Goal: Task Accomplishment & Management: Manage account settings

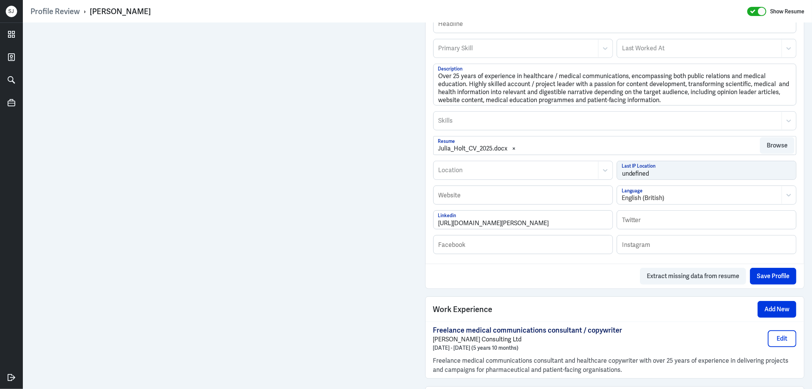
scroll to position [87, 0]
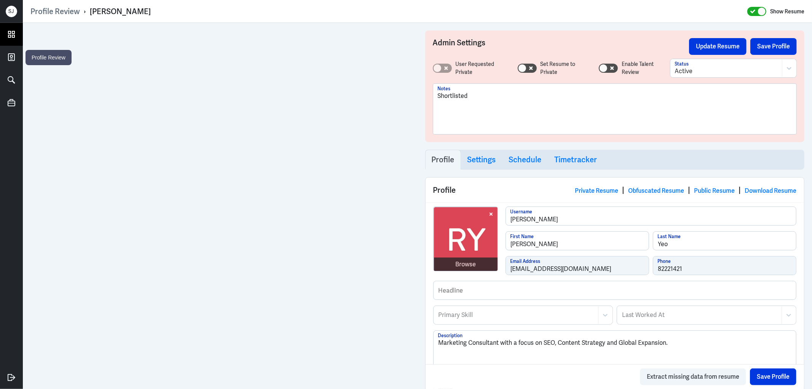
scroll to position [278, 0]
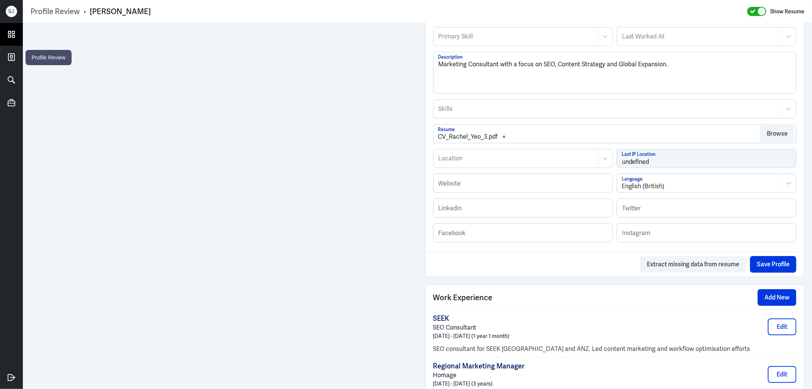
click at [12, 38] on icon at bounding box center [11, 34] width 11 height 11
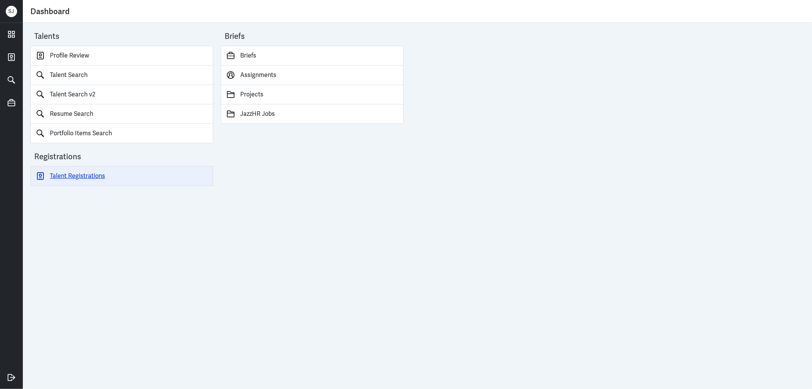
click at [96, 179] on link "Talent Registrations" at bounding box center [121, 176] width 183 height 20
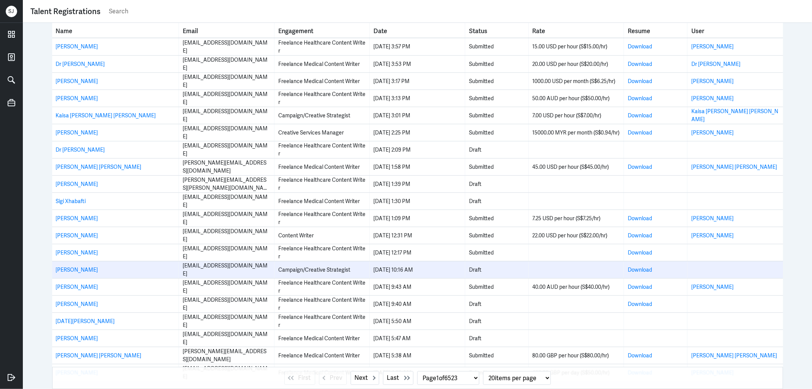
scroll to position [14, 0]
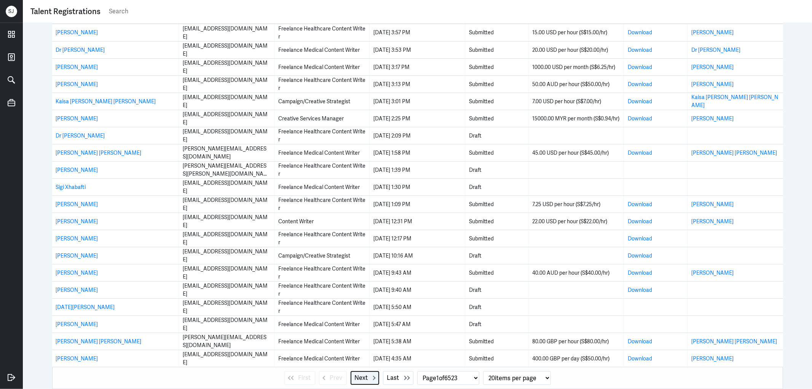
click at [355, 378] on span "Next" at bounding box center [361, 377] width 13 height 9
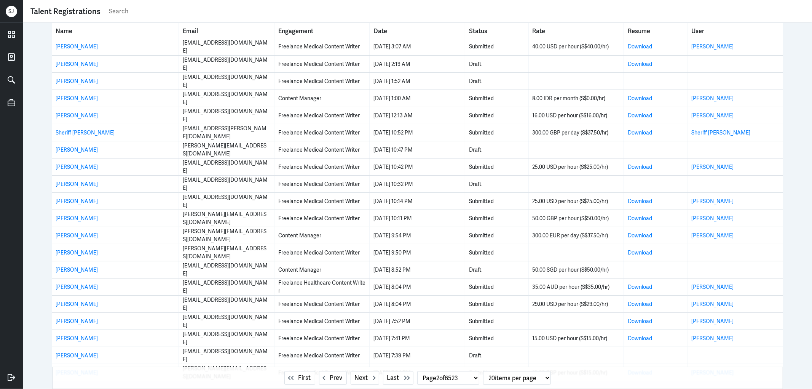
drag, startPoint x: 75, startPoint y: 185, endPoint x: 35, endPoint y: 206, distance: 45.6
click at [35, 206] on div "Name Email Engagement Date Status Rate Resume User Afroza Begum drboby@hotmail.…" at bounding box center [417, 206] width 789 height 366
drag, startPoint x: 92, startPoint y: 351, endPoint x: 43, endPoint y: 252, distance: 110.6
click at [38, 249] on div "Name Email Engagement Date Status Rate Resume User Afroza Begum drboby@hotmail.…" at bounding box center [417, 206] width 789 height 366
click at [360, 379] on span "Next" at bounding box center [361, 377] width 13 height 9
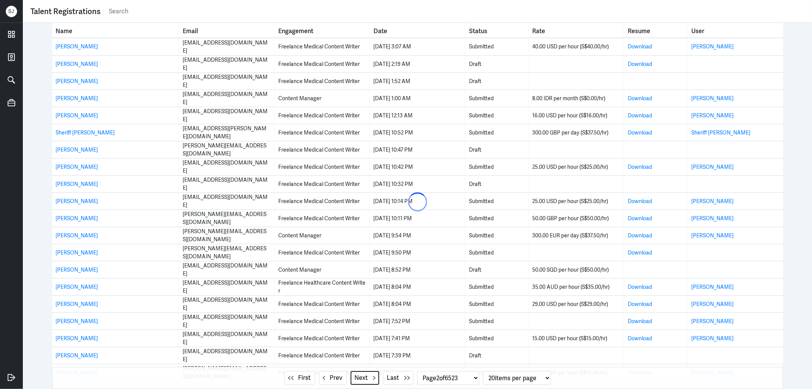
select select "3"
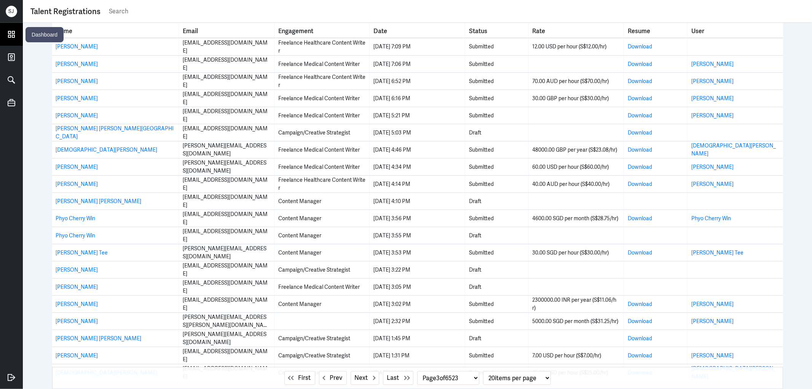
click at [15, 33] on icon at bounding box center [11, 34] width 11 height 11
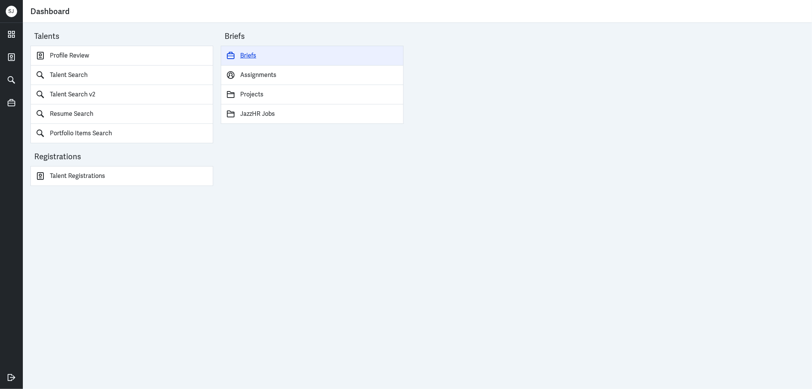
click at [254, 55] on link "Briefs" at bounding box center [312, 56] width 183 height 20
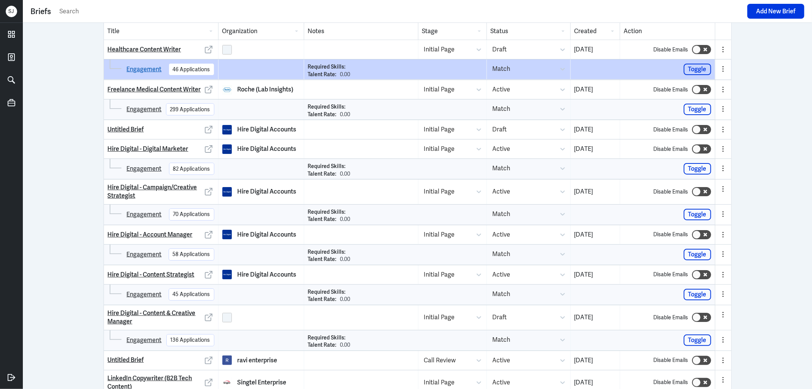
click at [147, 72] on link "Engagement" at bounding box center [144, 69] width 35 height 9
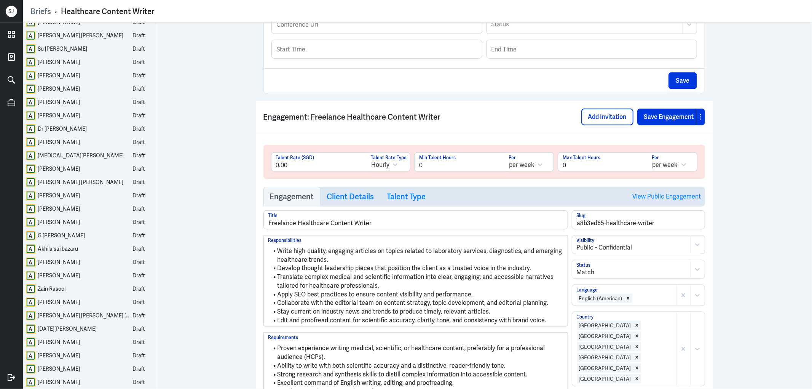
scroll to position [423, 0]
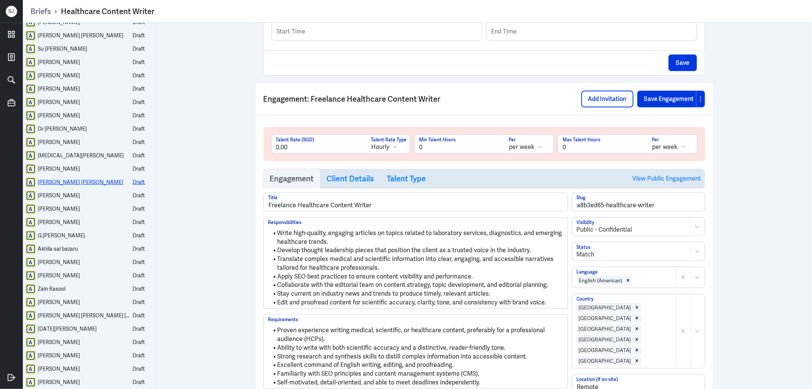
click at [84, 181] on div "Menna Mohamed Reda" at bounding box center [81, 182] width 86 height 10
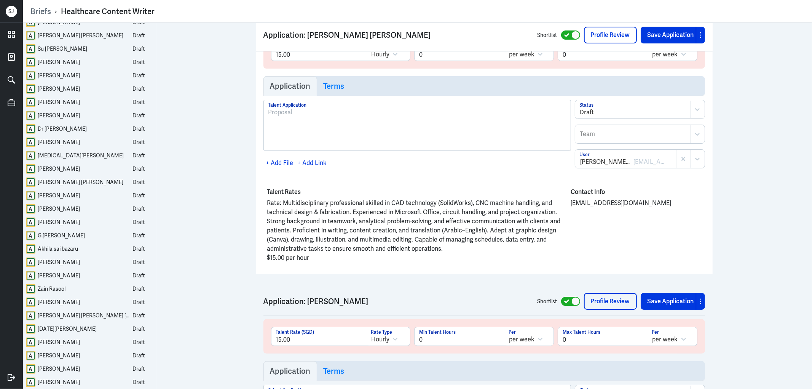
scroll to position [9637, 0]
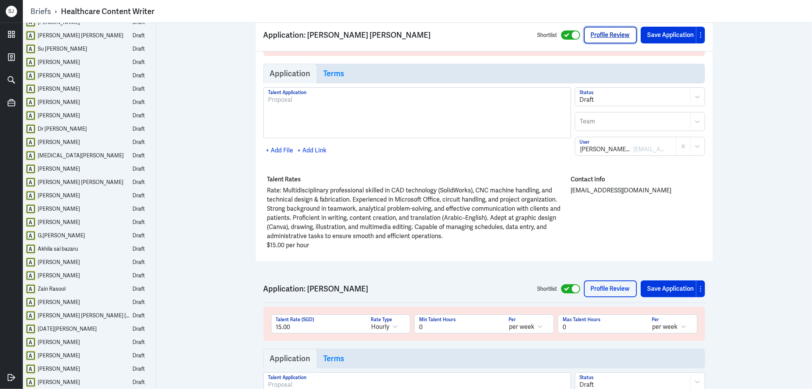
click at [592, 36] on link "Profile Review" at bounding box center [610, 35] width 53 height 17
drag, startPoint x: 96, startPoint y: 193, endPoint x: 285, endPoint y: 209, distance: 190.6
click at [80, 193] on div "Mariah Hannah Beatrice Caga" at bounding box center [59, 196] width 42 height 10
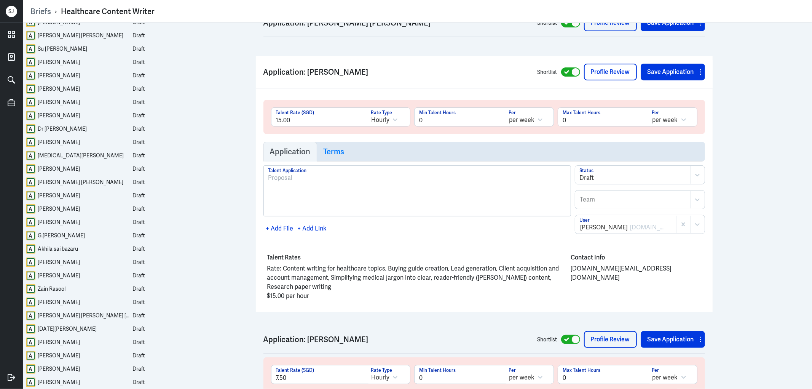
scroll to position [9904, 0]
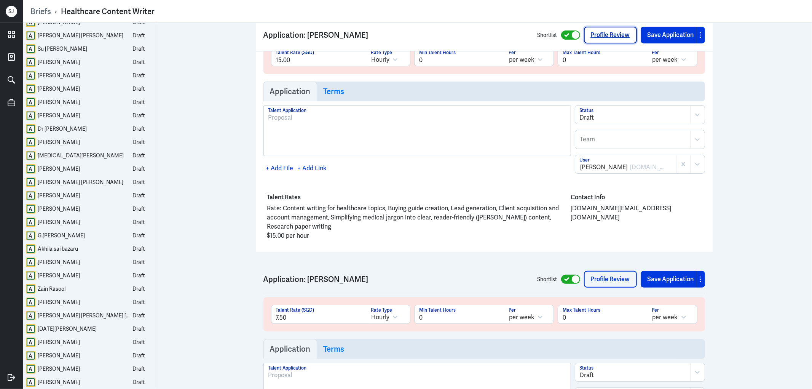
click at [603, 37] on link "Profile Review" at bounding box center [610, 35] width 53 height 17
click at [73, 209] on div "Jayasree Dineshkumar" at bounding box center [59, 209] width 42 height 10
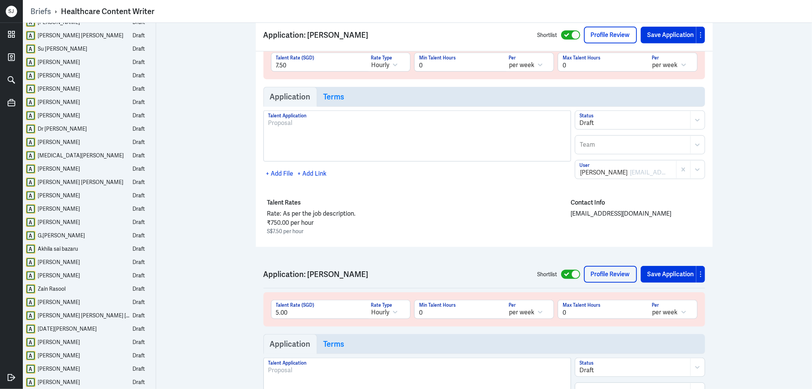
scroll to position [10162, 0]
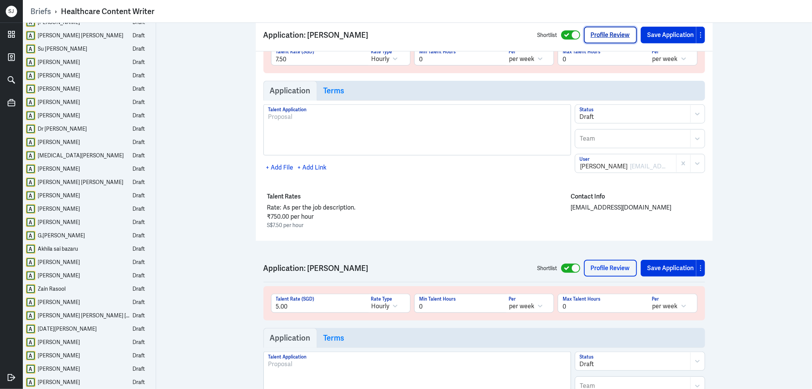
click at [593, 37] on link "Profile Review" at bounding box center [610, 35] width 53 height 17
click at [65, 219] on div "Dalia Abdelaziz" at bounding box center [59, 222] width 42 height 10
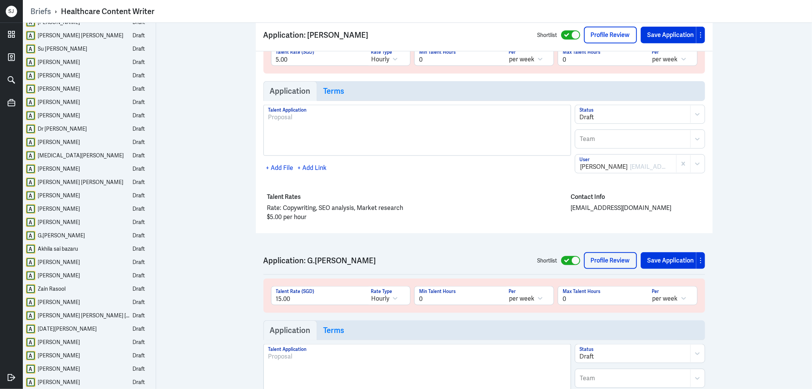
scroll to position [10410, 0]
click at [604, 36] on link "Profile Review" at bounding box center [610, 35] width 53 height 17
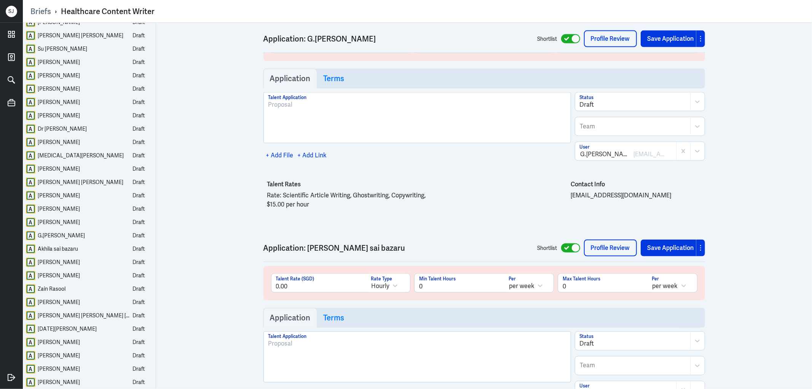
scroll to position [10664, 0]
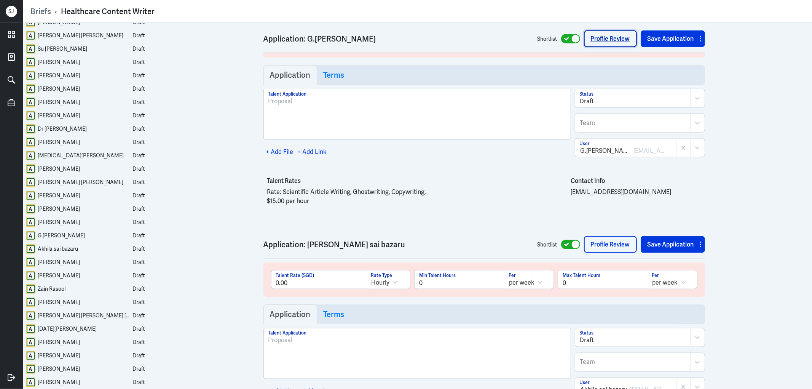
click at [604, 40] on link "Profile Review" at bounding box center [610, 38] width 53 height 17
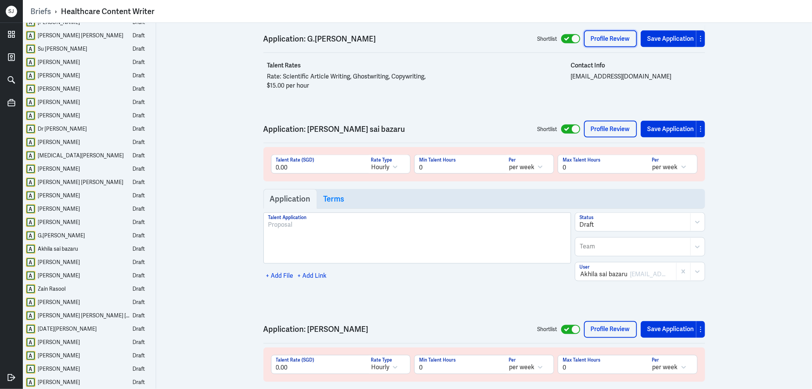
scroll to position [10790, 0]
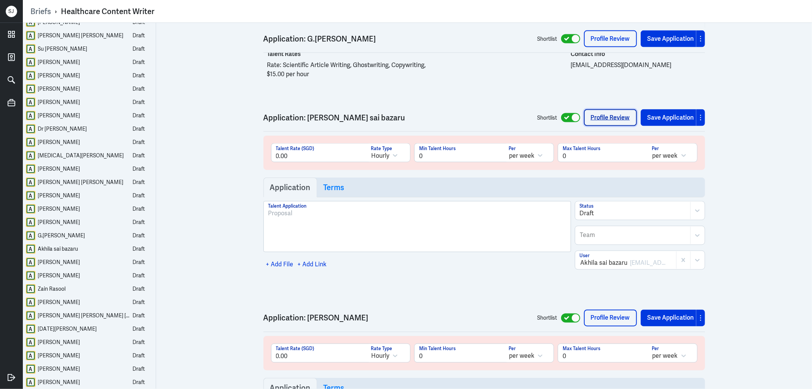
click at [599, 126] on link "Profile Review" at bounding box center [610, 117] width 53 height 17
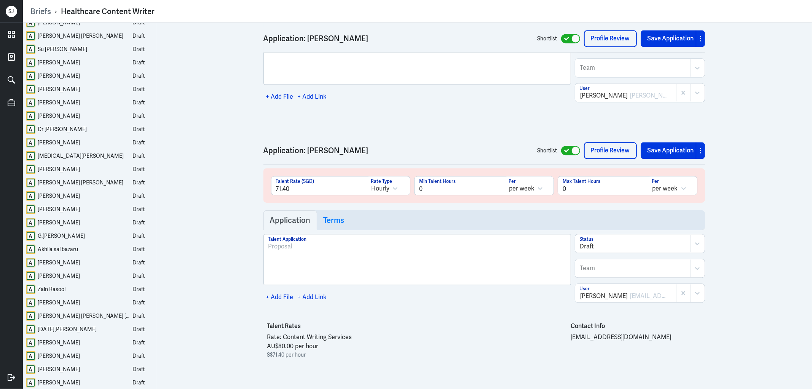
scroll to position [11171, 0]
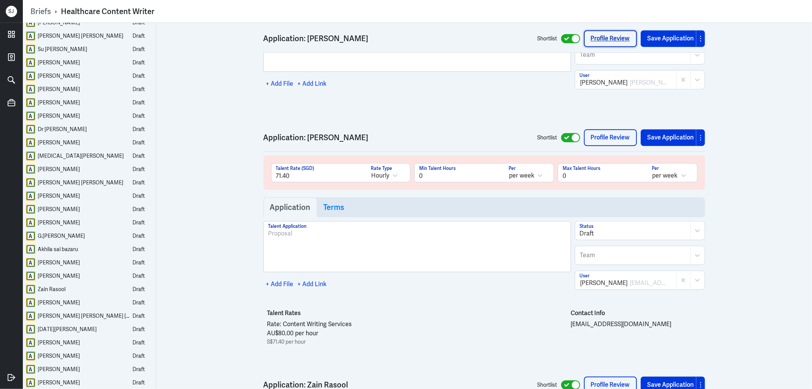
click at [610, 33] on link "Profile Review" at bounding box center [610, 38] width 53 height 17
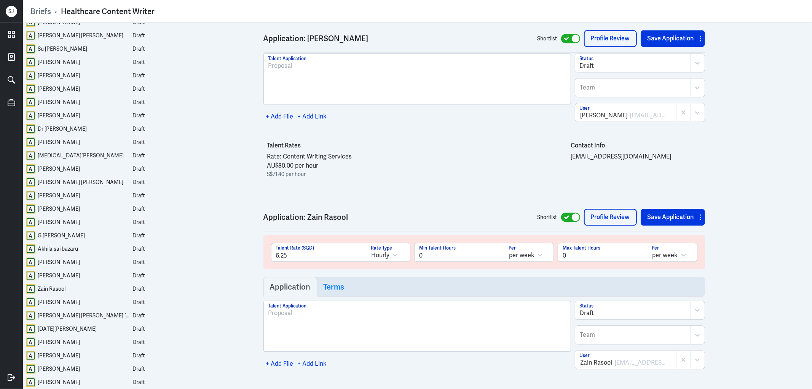
scroll to position [11340, 0]
click at [604, 42] on link "Profile Review" at bounding box center [610, 38] width 53 height 17
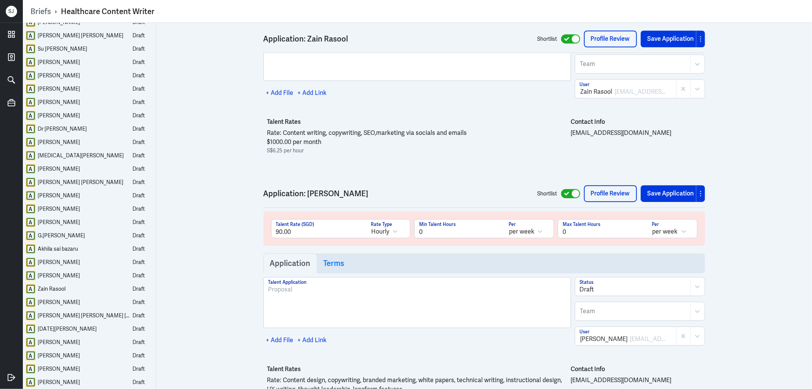
scroll to position [11636, 0]
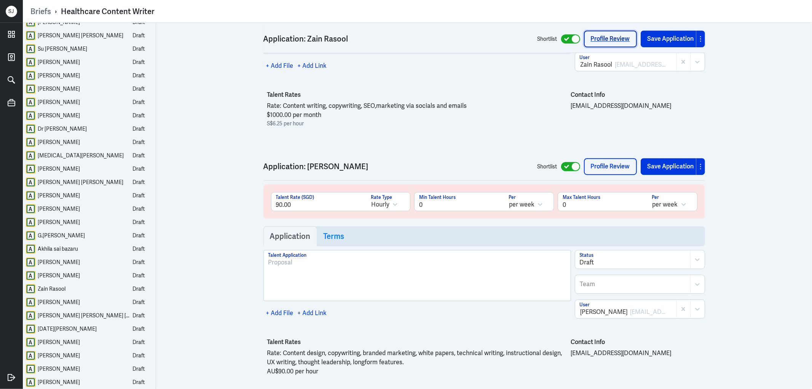
click at [608, 37] on link "Profile Review" at bounding box center [610, 38] width 53 height 17
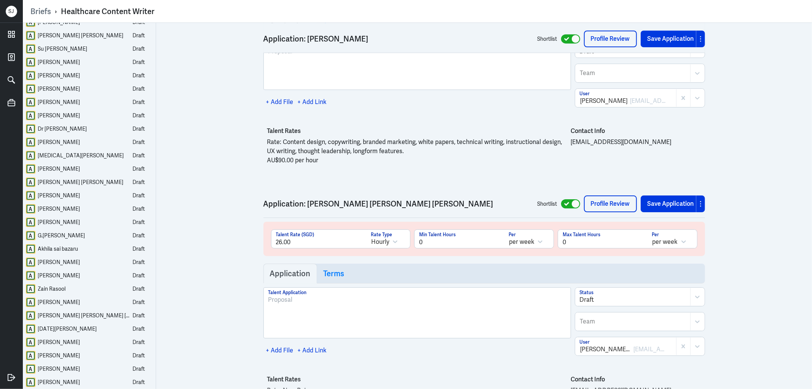
scroll to position [11848, 0]
click at [592, 37] on link "Profile Review" at bounding box center [610, 38] width 53 height 17
click at [600, 211] on link "Profile Review" at bounding box center [610, 202] width 53 height 17
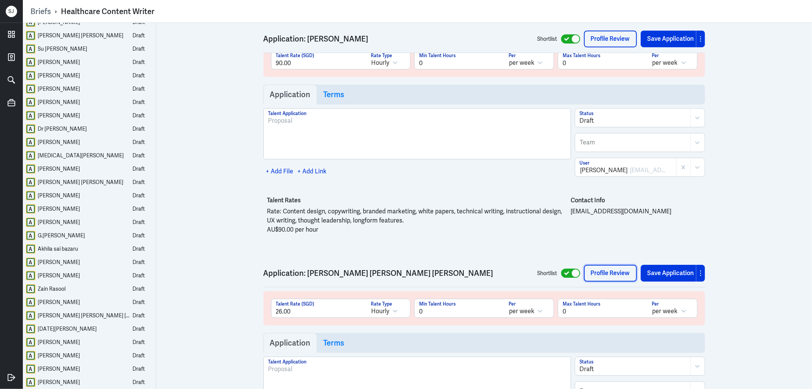
scroll to position [11763, 0]
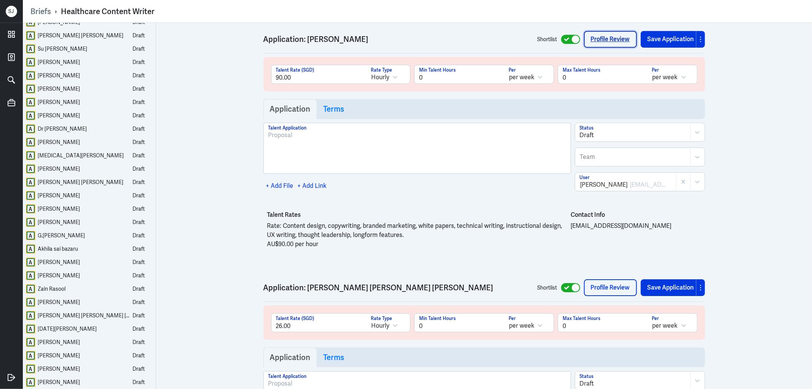
click at [595, 48] on link "Profile Review" at bounding box center [610, 39] width 53 height 17
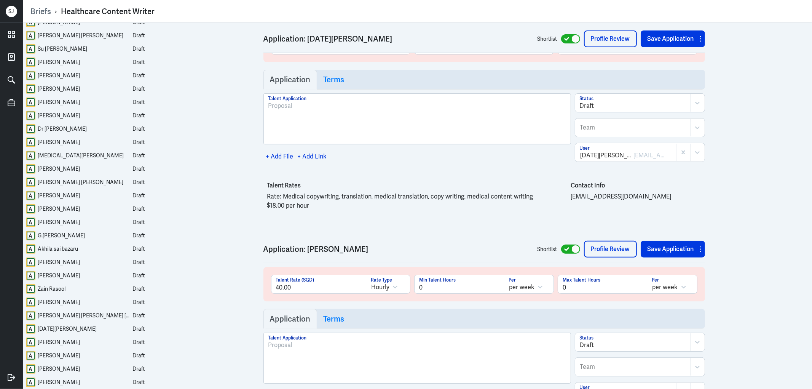
scroll to position [12313, 0]
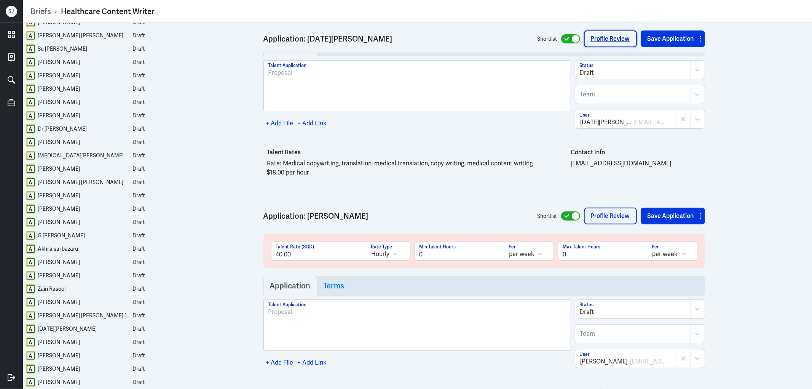
click at [603, 37] on link "Profile Review" at bounding box center [610, 38] width 53 height 17
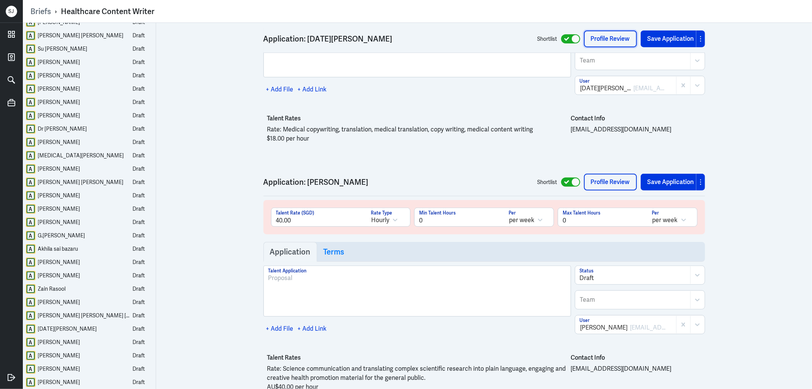
scroll to position [12482, 0]
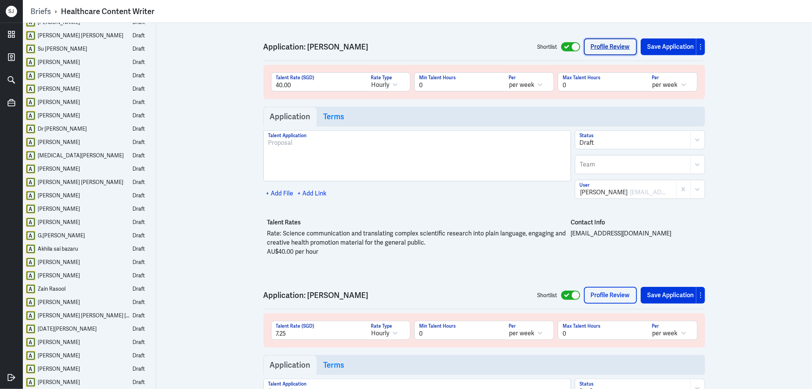
click at [598, 55] on link "Profile Review" at bounding box center [610, 46] width 53 height 17
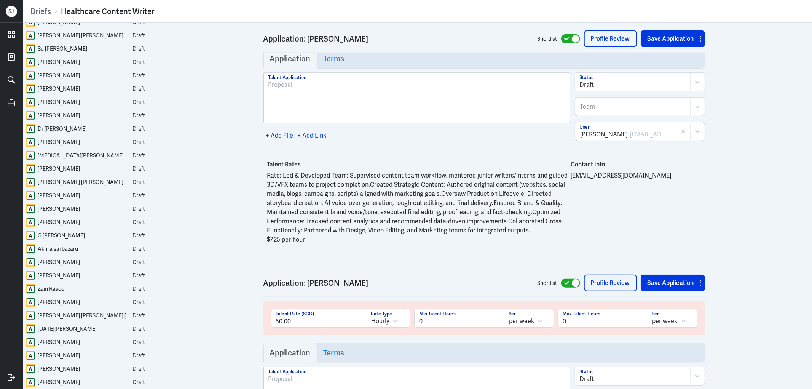
scroll to position [12820, 0]
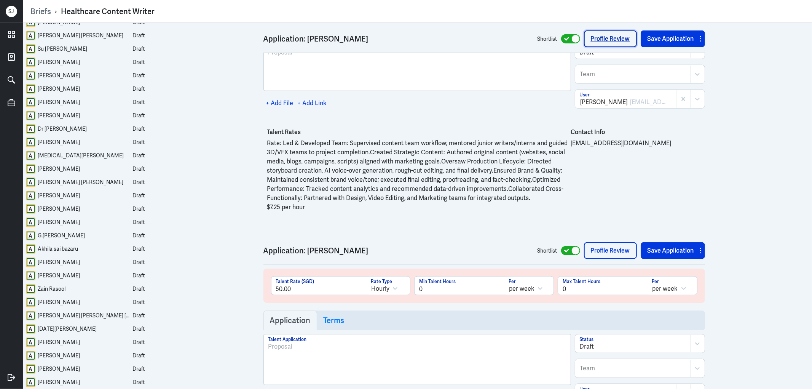
click at [612, 34] on link "Profile Review" at bounding box center [610, 38] width 53 height 17
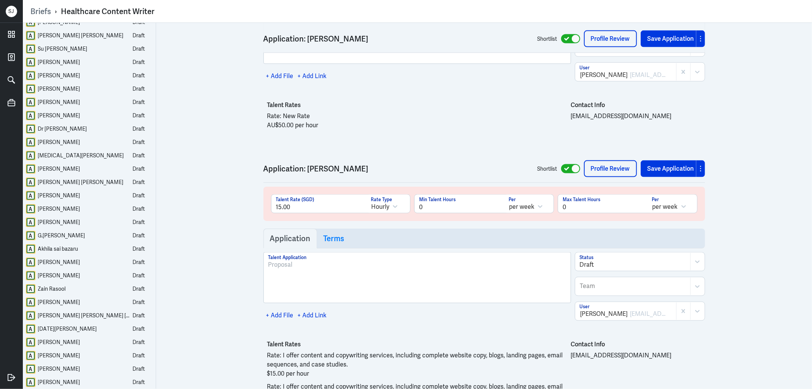
scroll to position [13158, 0]
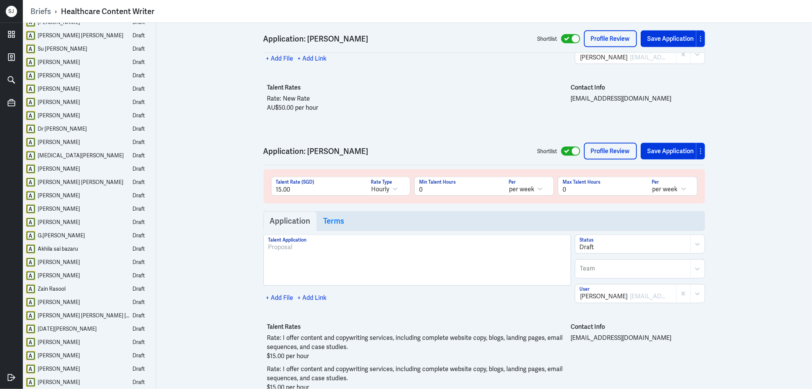
click at [637, 33] on div "Save Application" at bounding box center [671, 38] width 68 height 17
click at [615, 41] on link "Profile Review" at bounding box center [610, 38] width 53 height 17
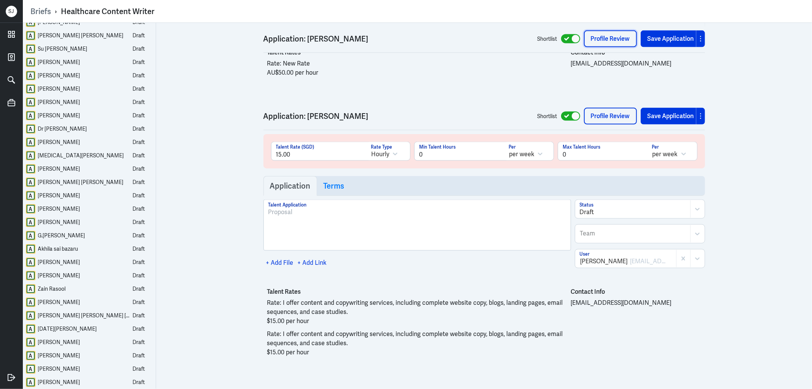
scroll to position [13233, 0]
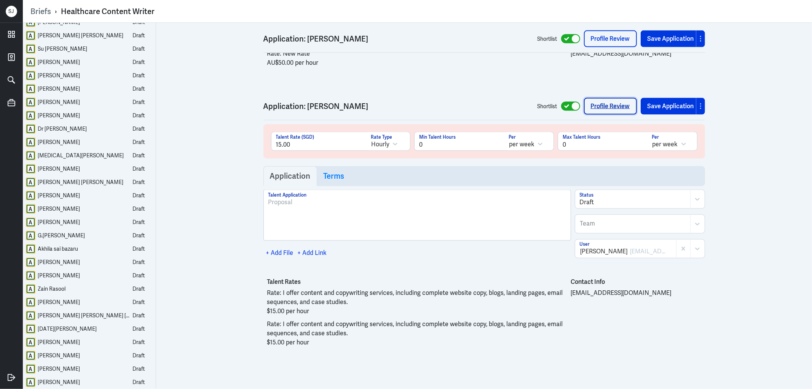
click at [600, 103] on link "Profile Review" at bounding box center [610, 106] width 53 height 17
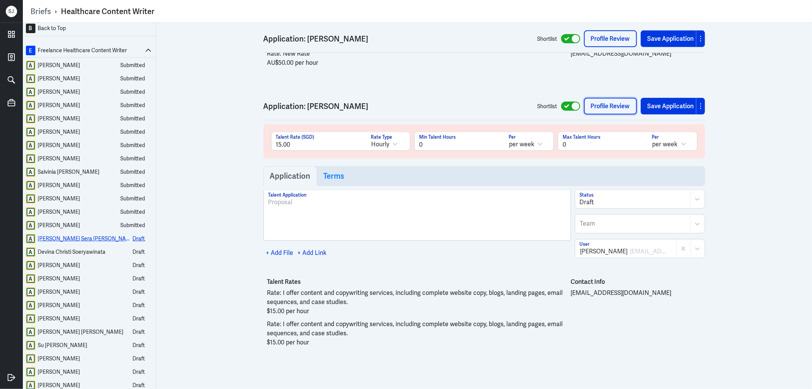
scroll to position [0, 0]
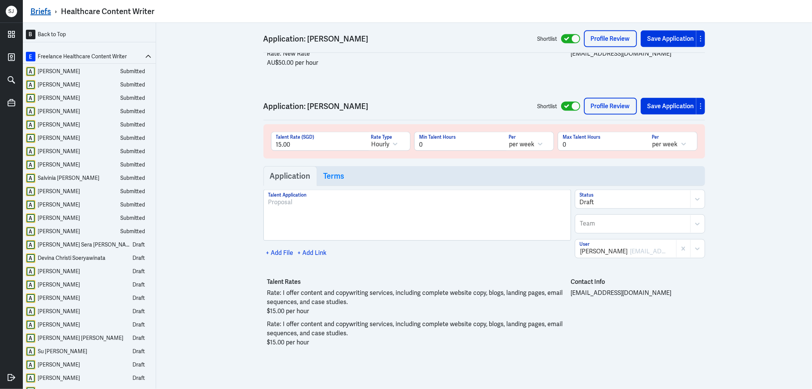
click at [37, 12] on link "Briefs" at bounding box center [40, 11] width 21 height 10
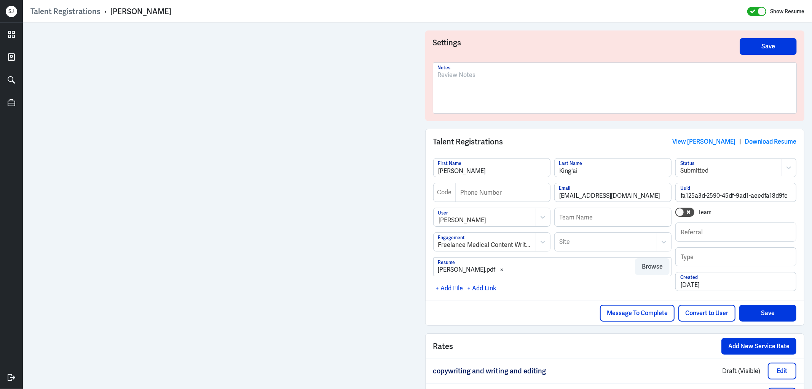
click at [476, 66] on div at bounding box center [614, 88] width 363 height 50
click at [476, 72] on p at bounding box center [615, 74] width 354 height 9
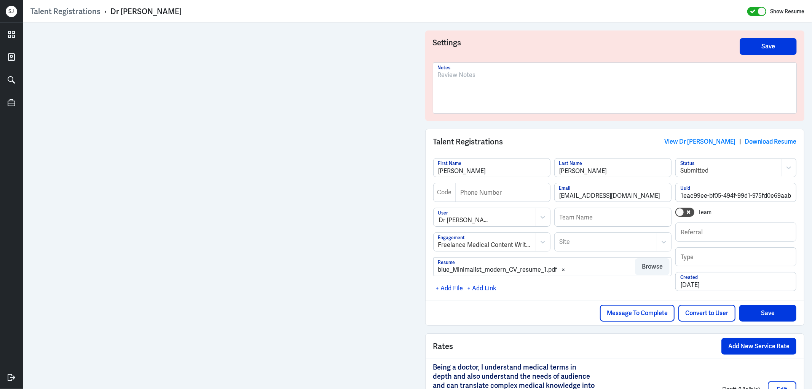
click at [453, 72] on p at bounding box center [615, 74] width 354 height 9
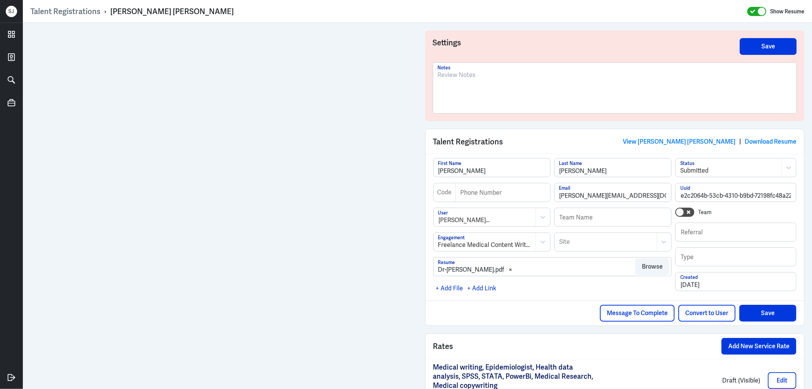
drag, startPoint x: 464, startPoint y: 73, endPoint x: 466, endPoint y: 77, distance: 4.3
click at [464, 73] on p at bounding box center [615, 74] width 354 height 9
click at [444, 76] on p "Rejcted" at bounding box center [615, 74] width 354 height 9
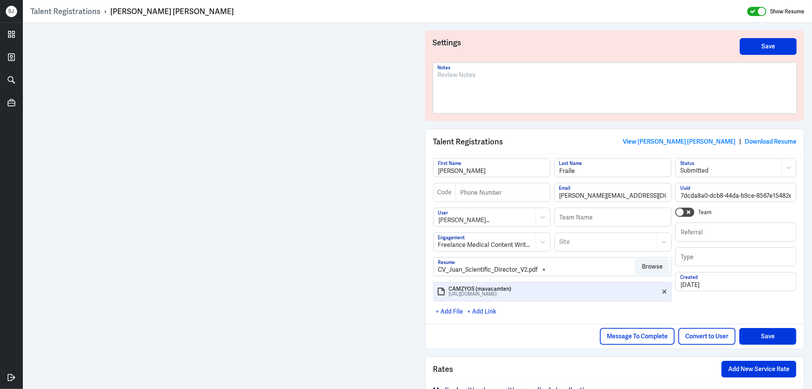
click at [141, 9] on div "Juan Girones Fraile" at bounding box center [171, 11] width 123 height 10
copy div "Juan Girones Fraile"
click at [452, 82] on div at bounding box center [615, 90] width 354 height 41
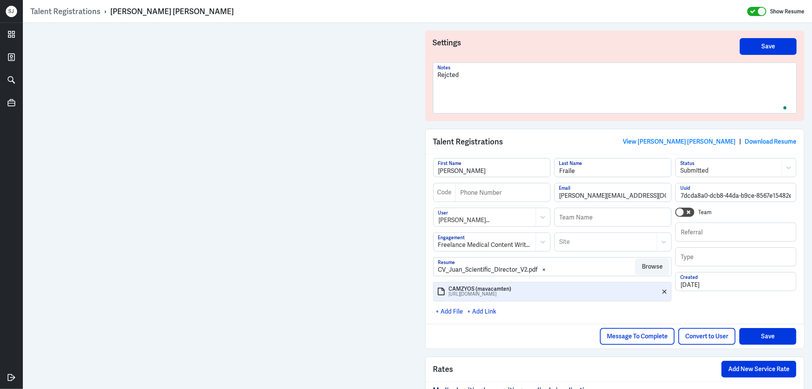
click at [443, 73] on p "Rejcted" at bounding box center [615, 74] width 354 height 9
click at [470, 78] on p "Rejected" at bounding box center [615, 74] width 354 height 9
click at [448, 74] on p "Rejected" at bounding box center [615, 74] width 354 height 9
click at [687, 141] on link "View Juan Girones Fraile" at bounding box center [679, 141] width 113 height 8
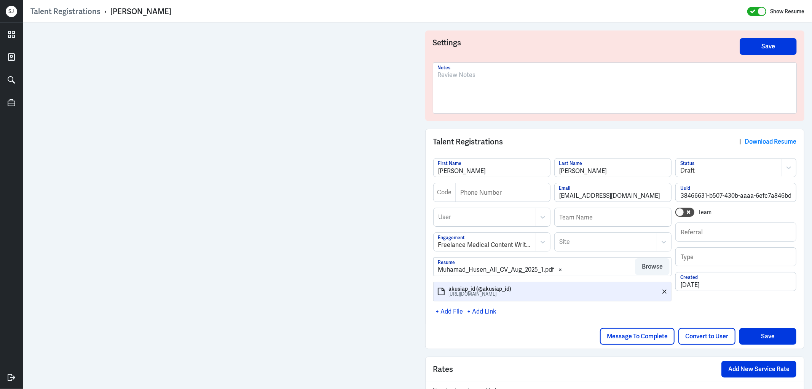
click at [478, 86] on div at bounding box center [615, 90] width 354 height 41
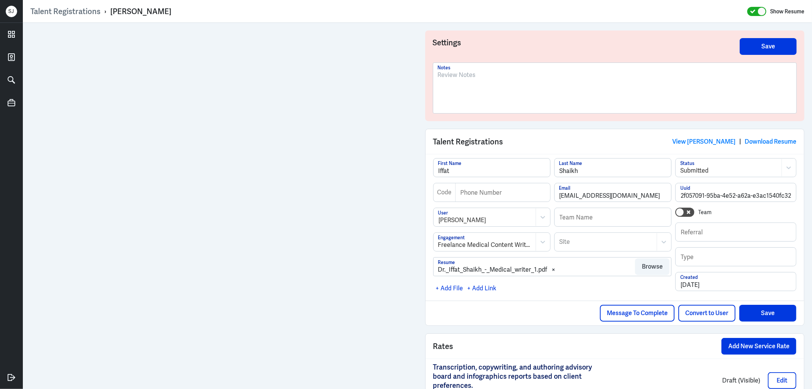
click at [463, 85] on div at bounding box center [615, 90] width 354 height 41
click at [444, 75] on p "Rejcted" at bounding box center [615, 74] width 354 height 9
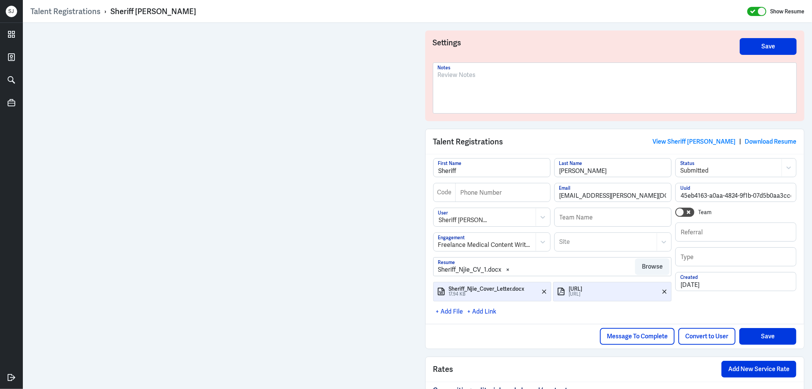
click at [123, 6] on div "Sheriff Njie" at bounding box center [153, 11] width 86 height 10
copy div "Sheriff Njie"
click at [713, 142] on link "View Sheriff Njie" at bounding box center [693, 141] width 83 height 8
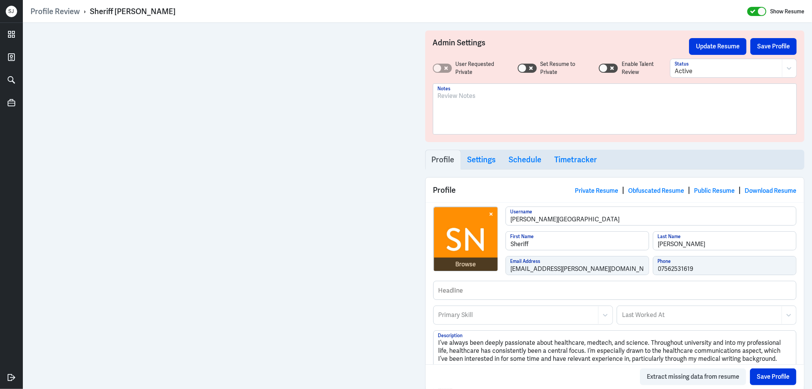
click at [459, 94] on p at bounding box center [615, 95] width 354 height 9
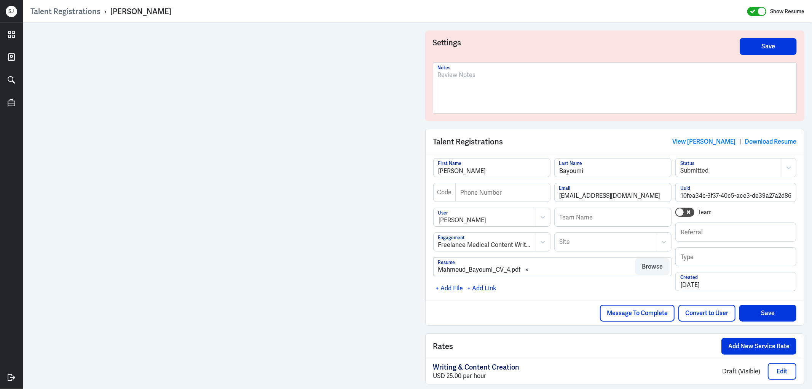
click at [438, 84] on div at bounding box center [615, 90] width 354 height 41
click at [466, 81] on div at bounding box center [615, 90] width 354 height 41
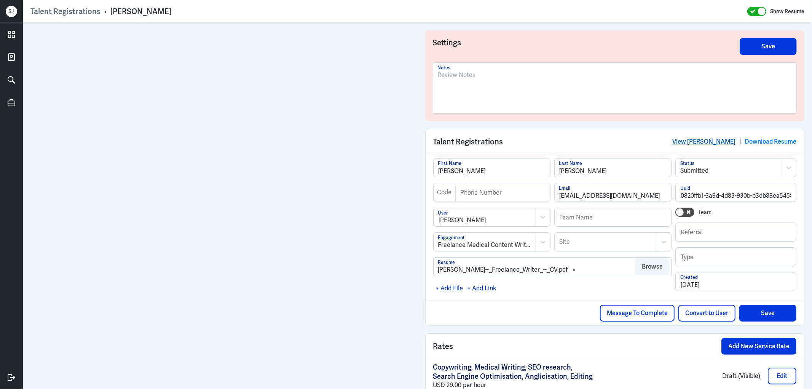
click at [691, 138] on link "View [PERSON_NAME]" at bounding box center [703, 141] width 63 height 8
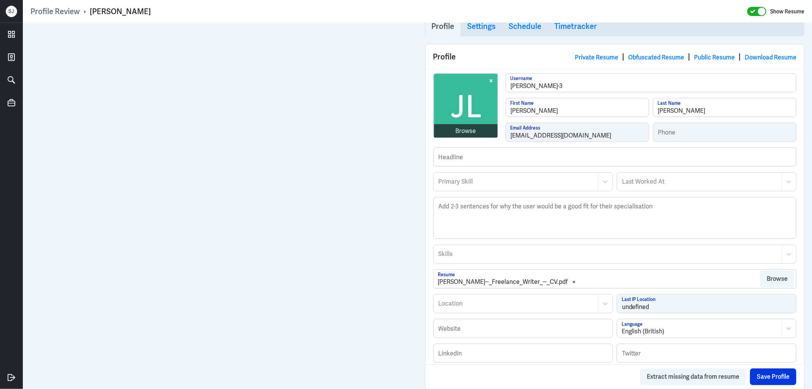
scroll to position [296, 0]
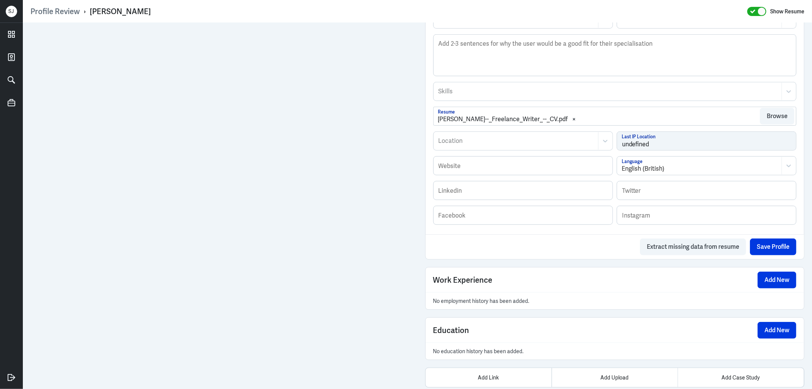
click at [116, 6] on div "[PERSON_NAME]" at bounding box center [120, 11] width 61 height 10
click at [116, 8] on div "[PERSON_NAME]" at bounding box center [120, 11] width 61 height 10
click at [116, 8] on div "Joseph Lee" at bounding box center [120, 11] width 61 height 10
copy div "Joseph Lee"
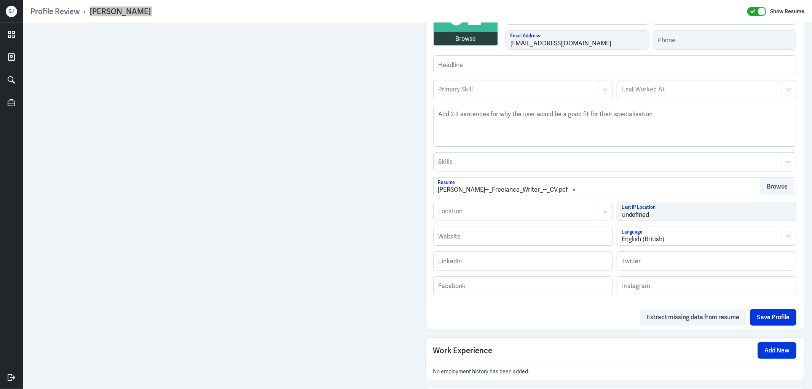
scroll to position [84, 0]
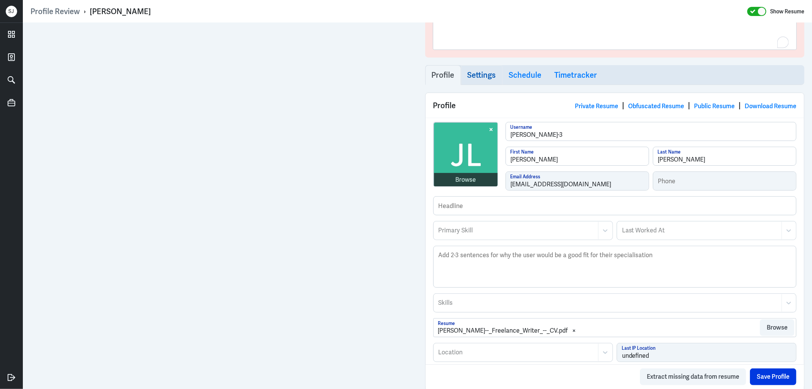
drag, startPoint x: 474, startPoint y: 37, endPoint x: 460, endPoint y: 74, distance: 39.5
click at [474, 37] on div "To enrich screen reader interactions, please activate Accessibility in Grammarl…" at bounding box center [615, 27] width 354 height 41
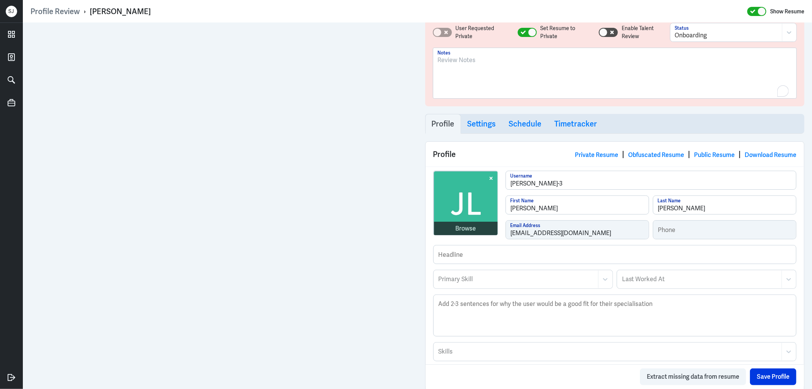
scroll to position [0, 0]
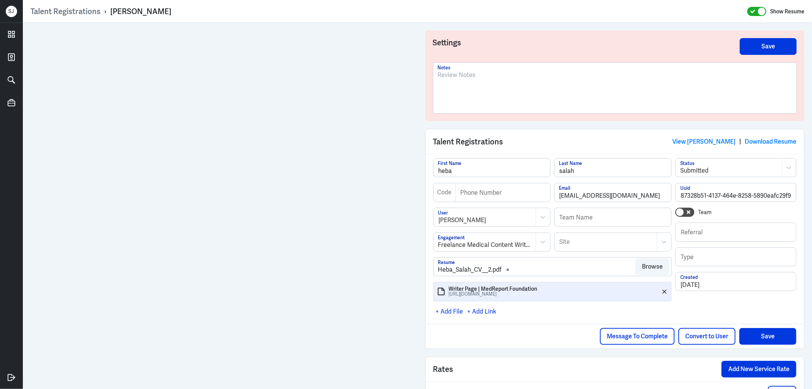
click at [462, 72] on p at bounding box center [615, 74] width 354 height 9
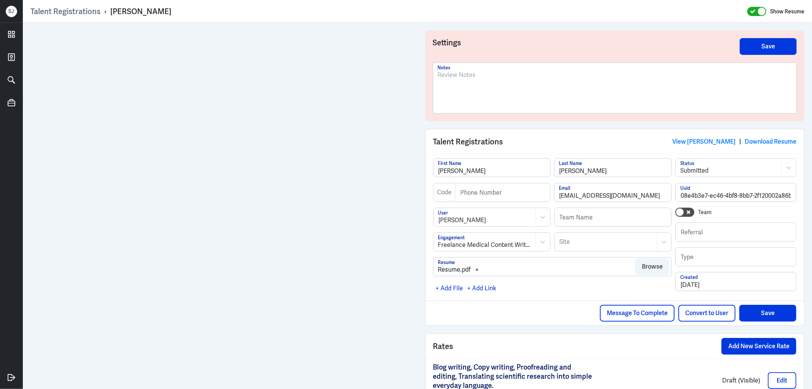
click at [458, 75] on p at bounding box center [615, 74] width 354 height 9
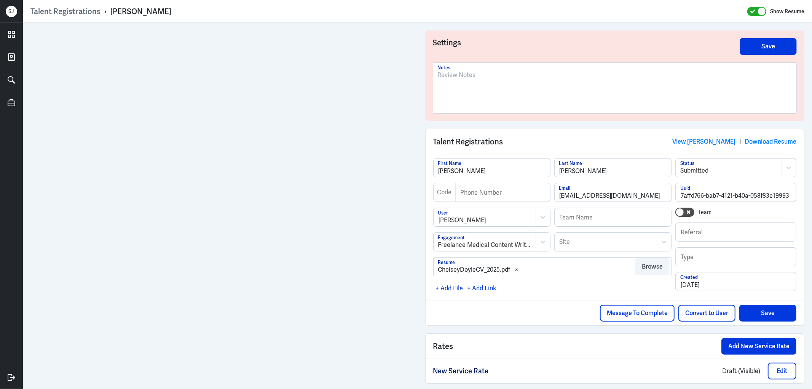
click at [492, 75] on p at bounding box center [615, 74] width 354 height 9
click at [470, 81] on div at bounding box center [615, 90] width 354 height 41
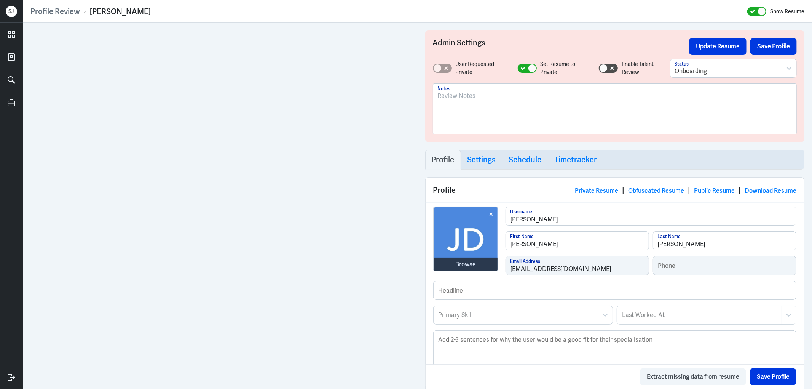
click at [446, 103] on div at bounding box center [615, 111] width 354 height 41
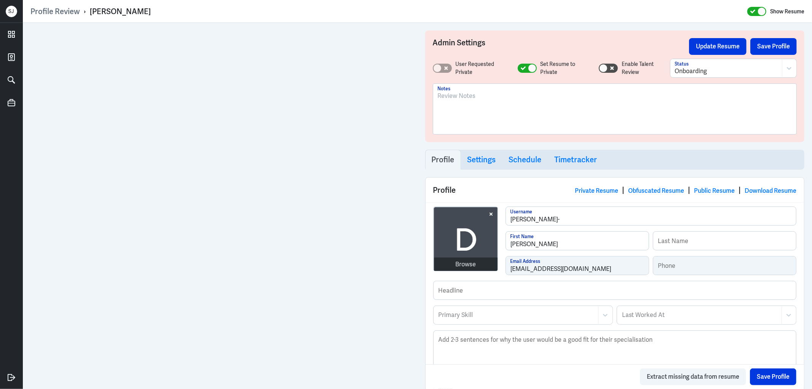
click at [451, 104] on div at bounding box center [615, 111] width 354 height 41
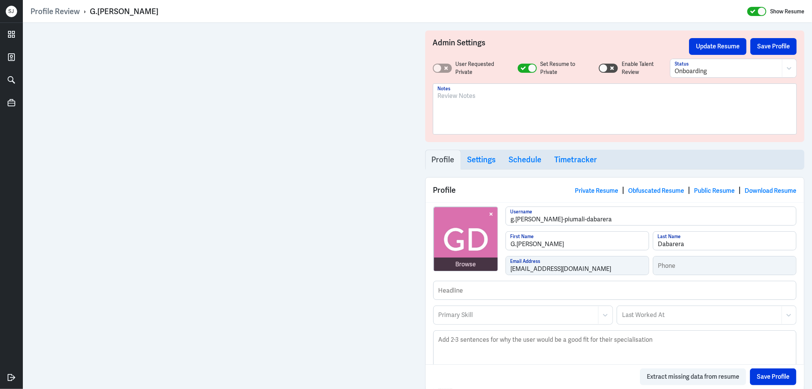
click at [475, 107] on div at bounding box center [615, 111] width 354 height 41
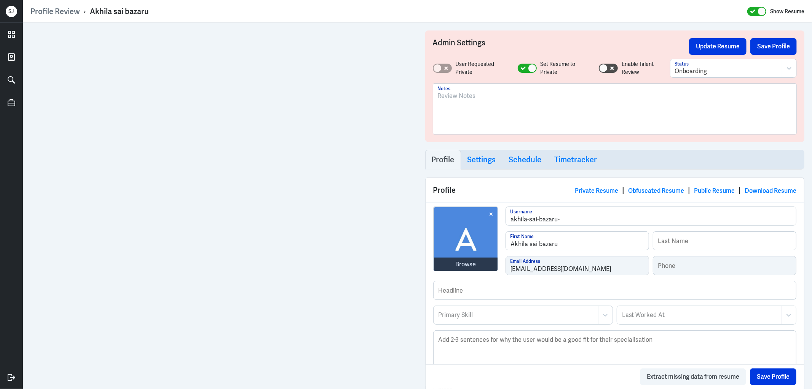
click at [461, 101] on div at bounding box center [615, 111] width 354 height 41
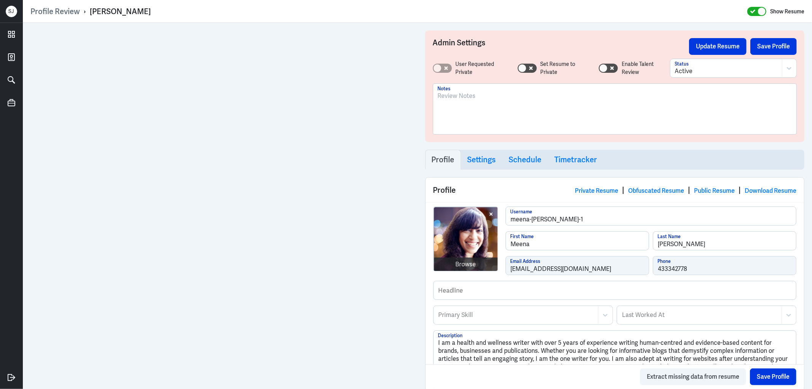
click at [469, 100] on div at bounding box center [615, 111] width 354 height 41
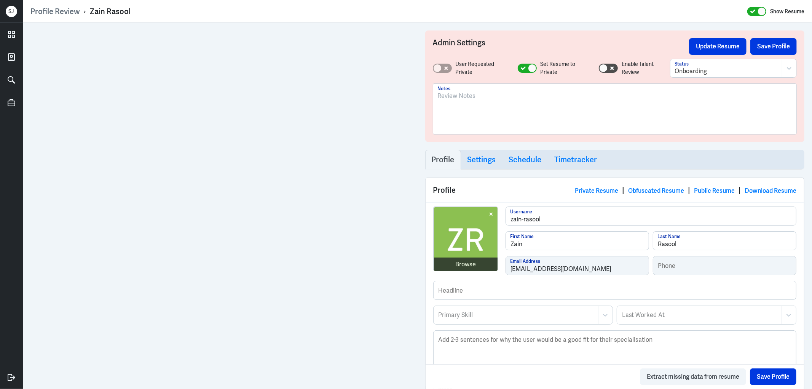
drag, startPoint x: 443, startPoint y: 85, endPoint x: 456, endPoint y: 97, distance: 17.0
click at [444, 85] on div at bounding box center [614, 109] width 363 height 50
click at [457, 97] on p at bounding box center [615, 95] width 354 height 9
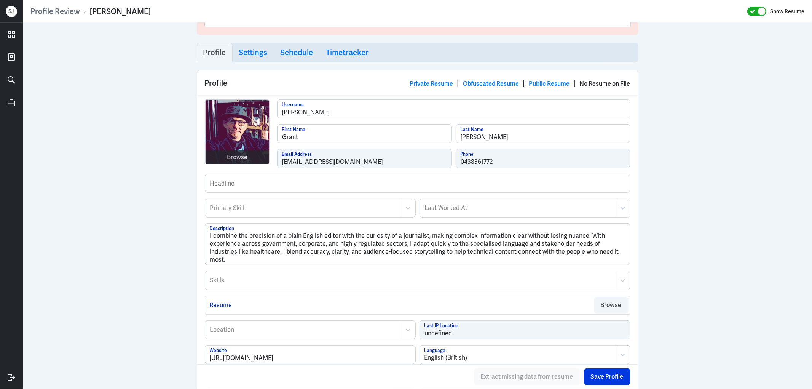
scroll to position [49, 0]
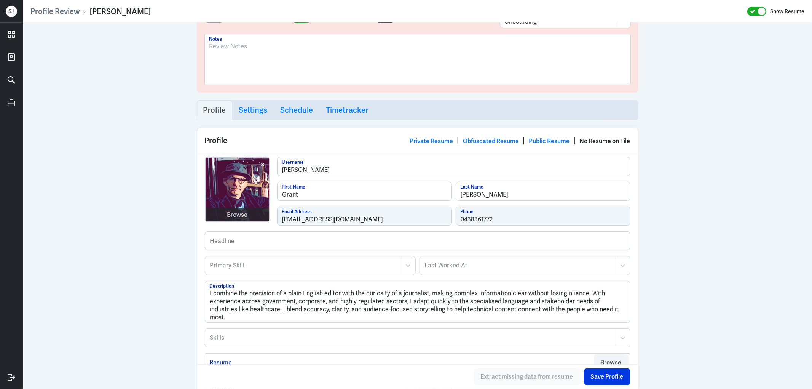
click at [242, 51] on div at bounding box center [417, 62] width 416 height 41
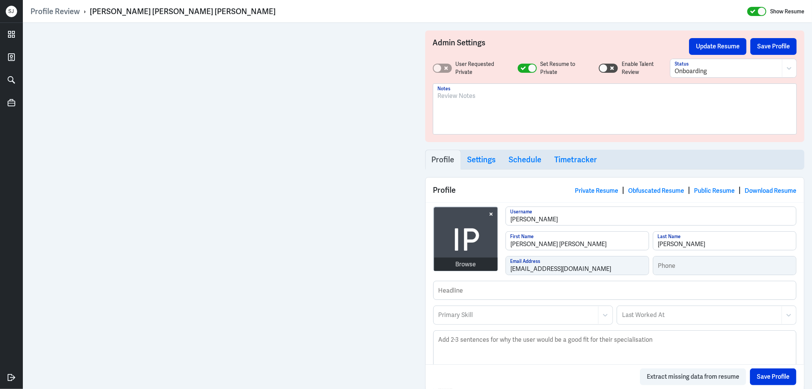
click at [455, 107] on div at bounding box center [615, 111] width 354 height 41
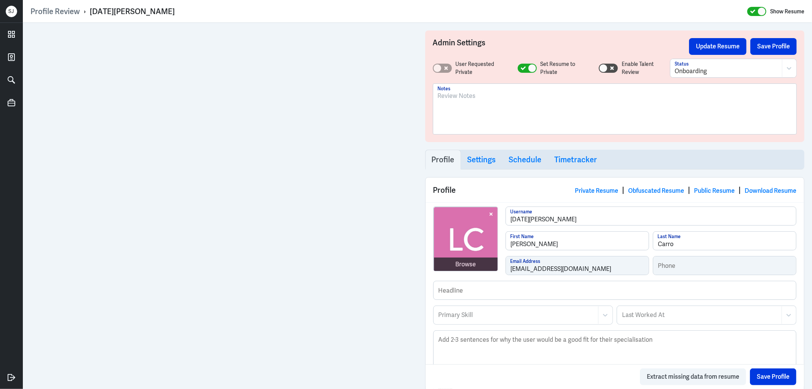
click at [451, 112] on div at bounding box center [615, 111] width 354 height 41
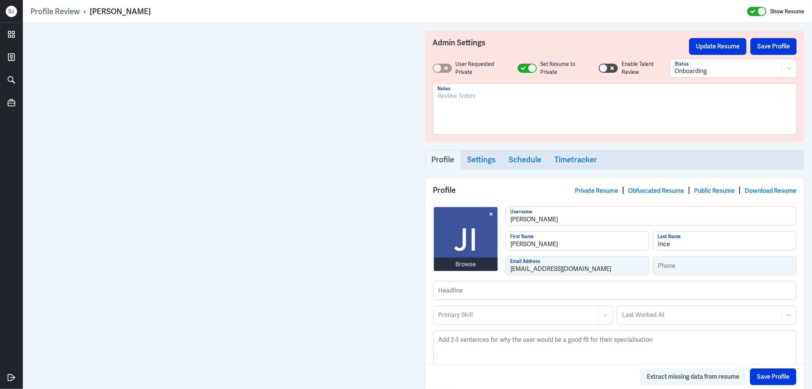
click at [464, 106] on div at bounding box center [615, 111] width 354 height 41
click at [472, 103] on div at bounding box center [615, 111] width 354 height 41
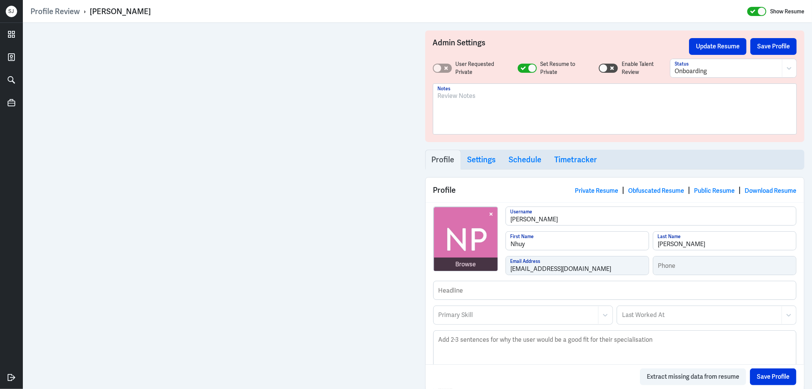
click at [455, 108] on div at bounding box center [615, 111] width 354 height 41
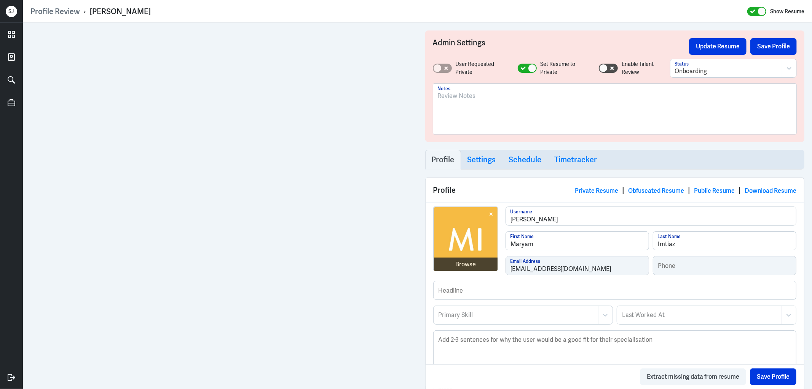
click at [478, 96] on p at bounding box center [615, 95] width 354 height 9
click at [773, 376] on button "Save Profile" at bounding box center [773, 376] width 46 height 17
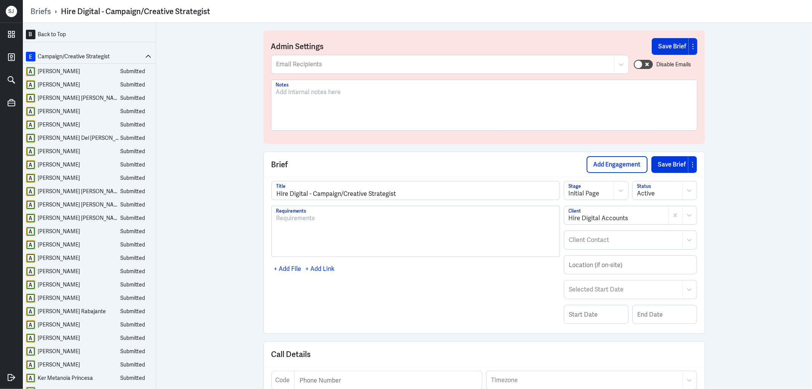
click at [60, 69] on div "Jamiya Umali" at bounding box center [59, 72] width 42 height 10
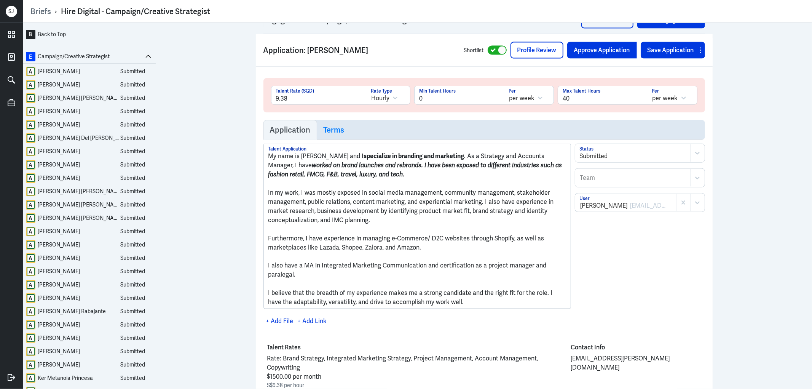
scroll to position [988, 0]
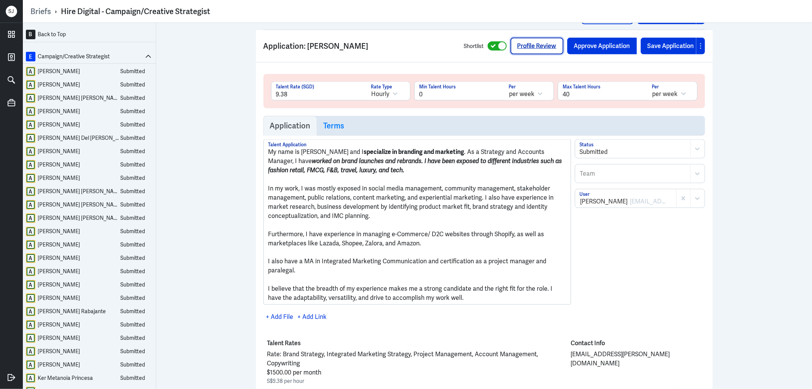
click at [522, 40] on link "Profile Review" at bounding box center [536, 46] width 53 height 17
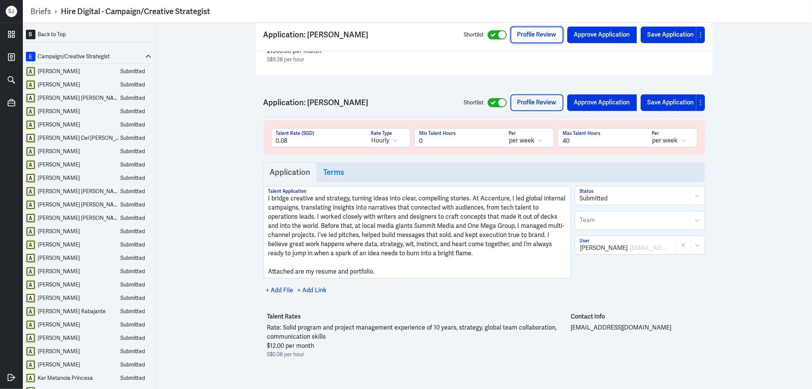
scroll to position [1326, 0]
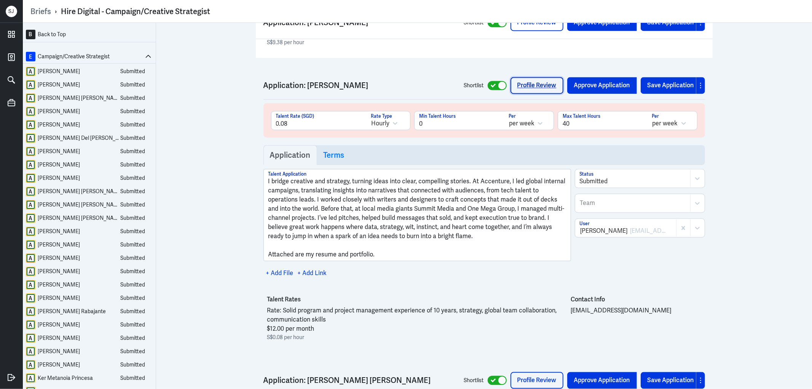
click at [529, 77] on link "Profile Review" at bounding box center [536, 85] width 53 height 17
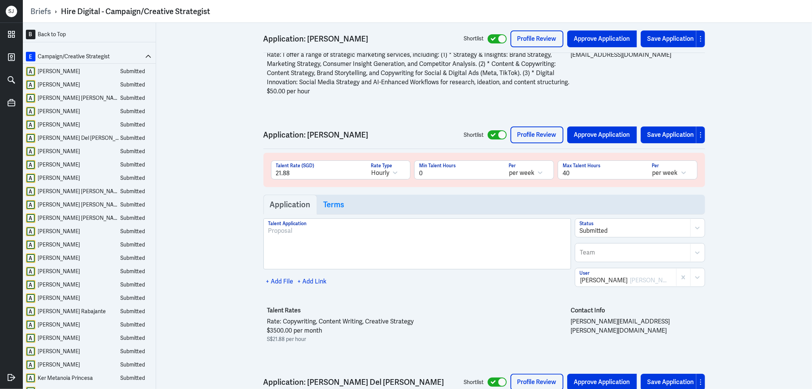
scroll to position [2426, 0]
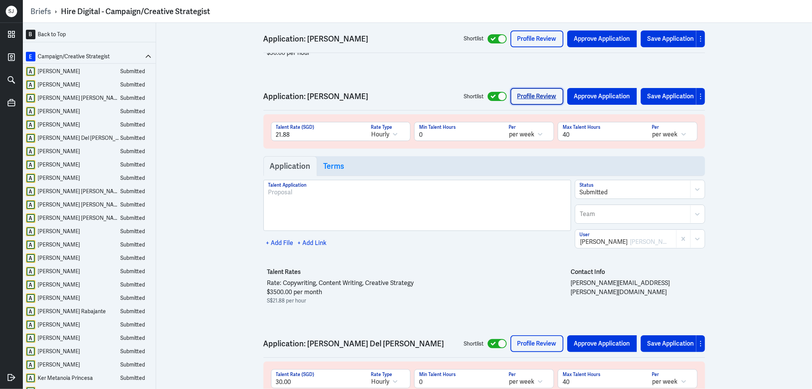
click at [529, 88] on link "Profile Review" at bounding box center [536, 96] width 53 height 17
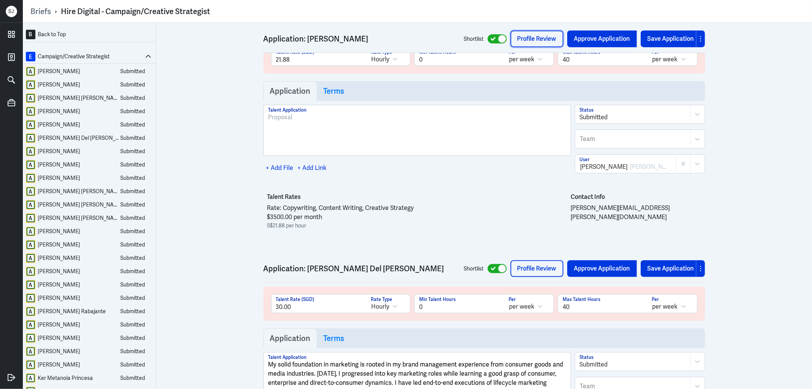
scroll to position [2510, 0]
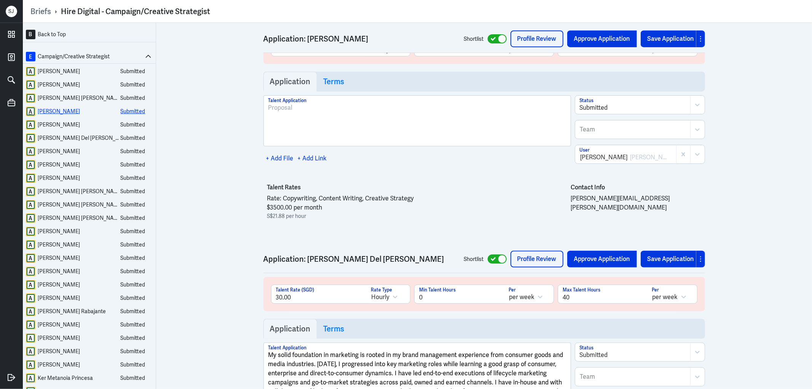
click at [79, 107] on div "Maria Angelita Merced" at bounding box center [59, 112] width 42 height 10
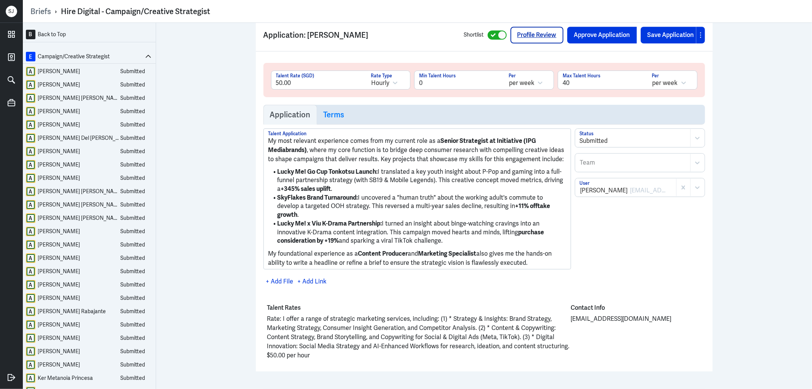
scroll to position [2114, 0]
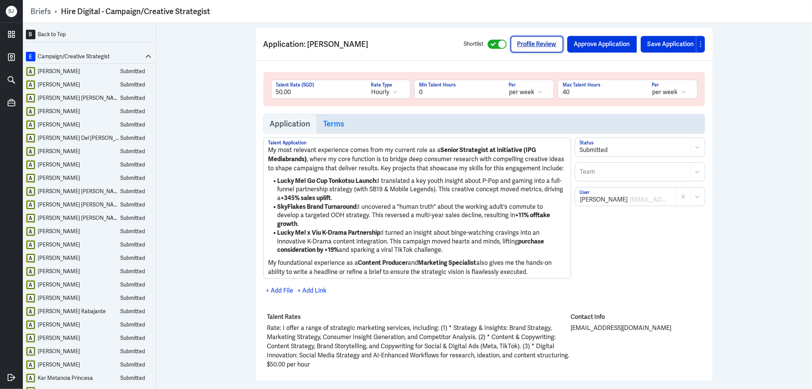
click at [529, 36] on link "Profile Review" at bounding box center [536, 44] width 53 height 17
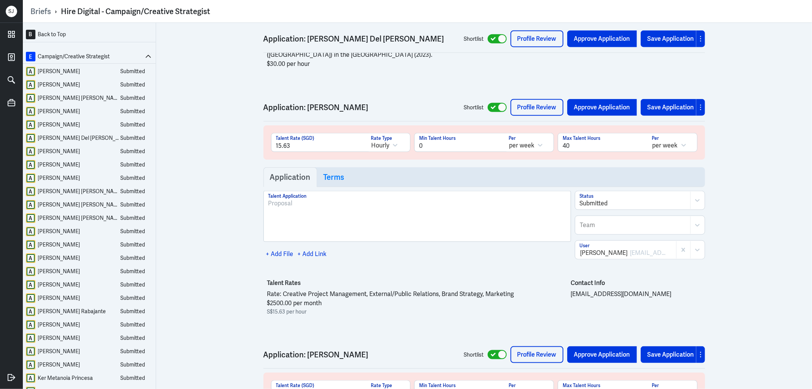
scroll to position [3214, 0]
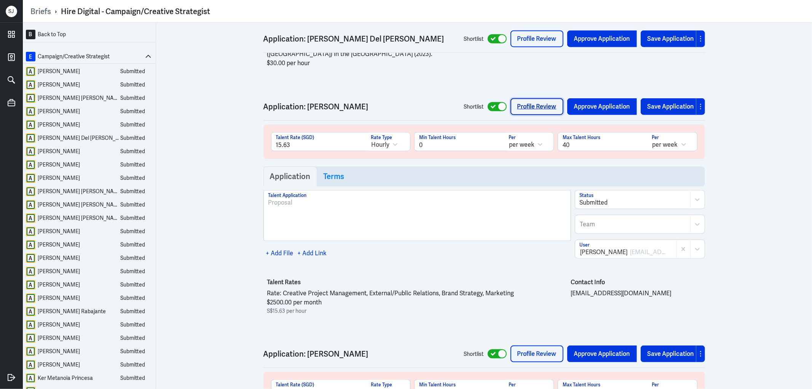
click at [530, 98] on link "Profile Review" at bounding box center [536, 106] width 53 height 17
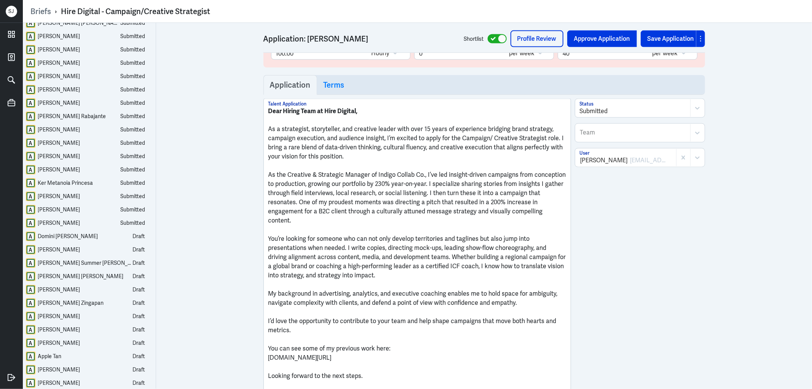
scroll to position [157, 0]
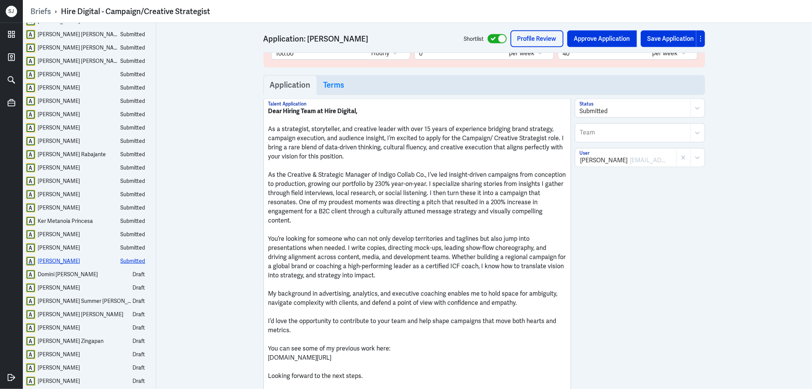
click at [80, 262] on div "Justin Emmanuel Rivera" at bounding box center [59, 261] width 42 height 10
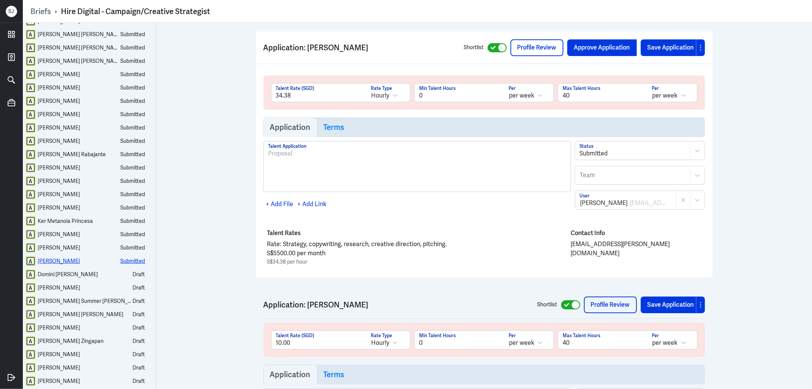
scroll to position [9165, 0]
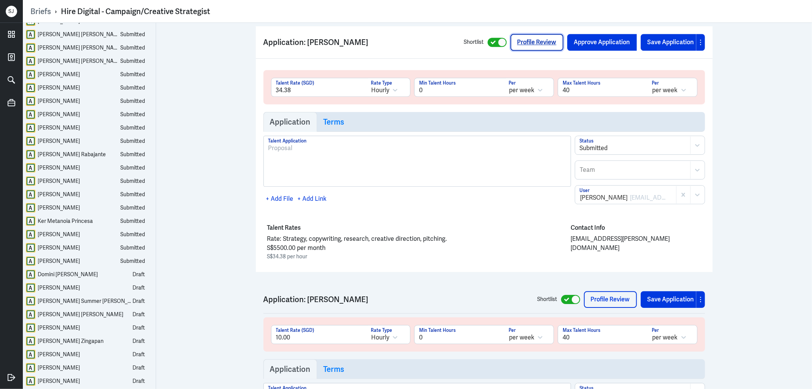
click at [534, 34] on link "Profile Review" at bounding box center [536, 42] width 53 height 17
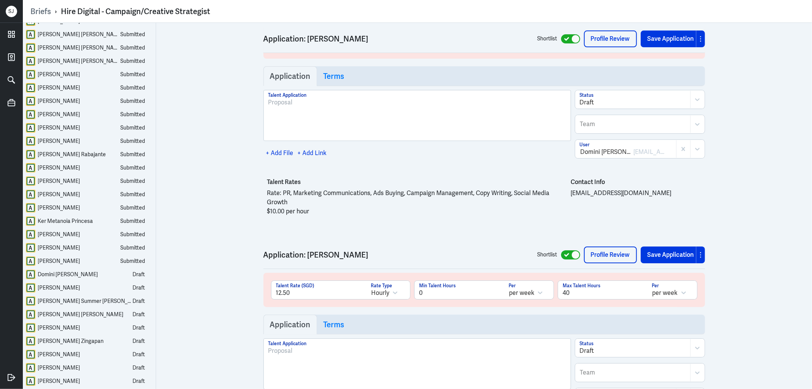
scroll to position [9461, 0]
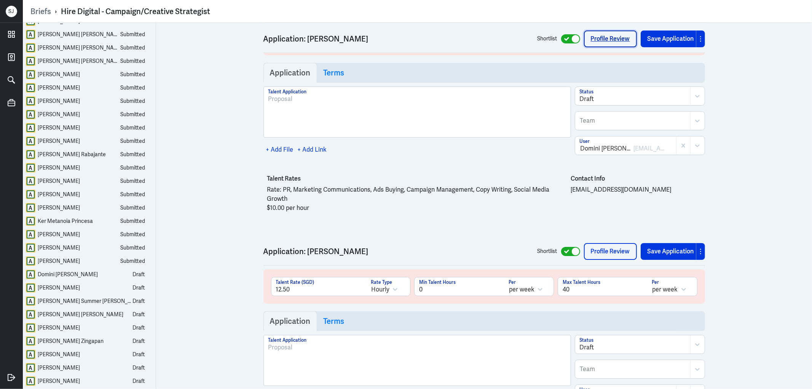
click at [607, 40] on link "Profile Review" at bounding box center [610, 38] width 53 height 17
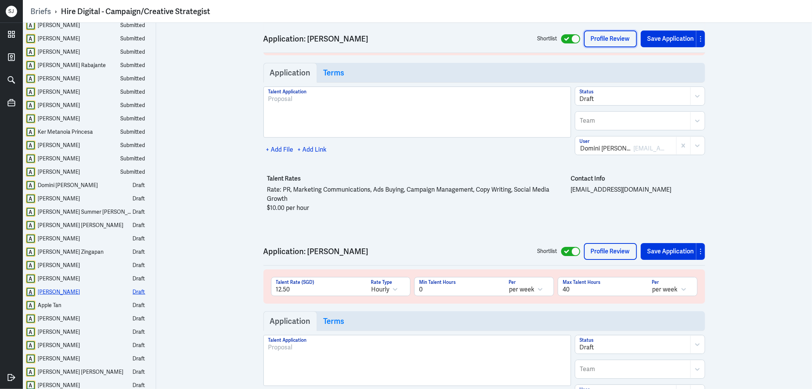
scroll to position [241, 0]
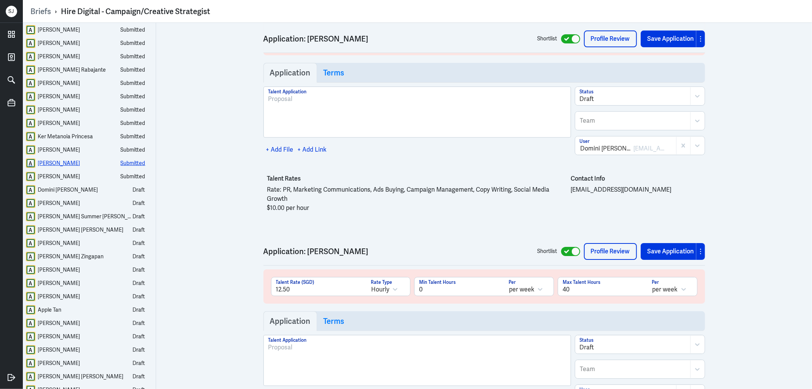
click at [73, 159] on div "Arrybelle Enriquez" at bounding box center [59, 163] width 42 height 10
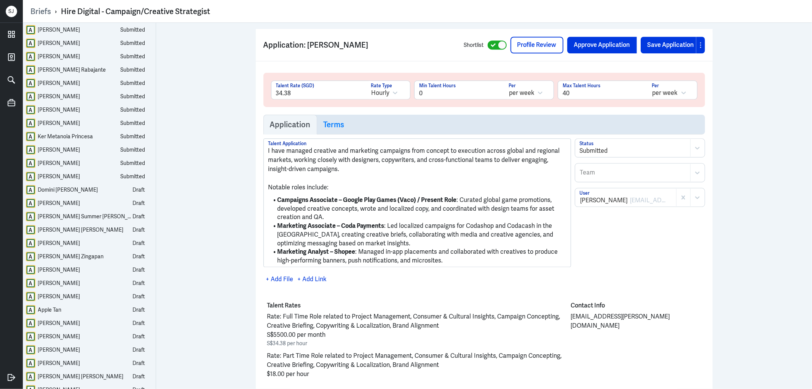
scroll to position [8792, 0]
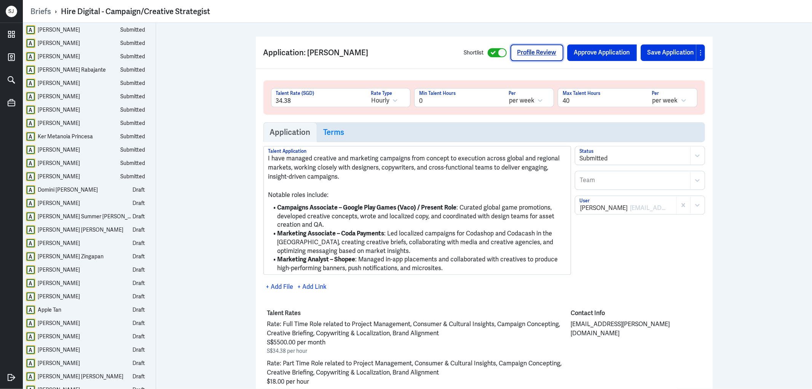
click at [527, 44] on link "Profile Review" at bounding box center [536, 52] width 53 height 17
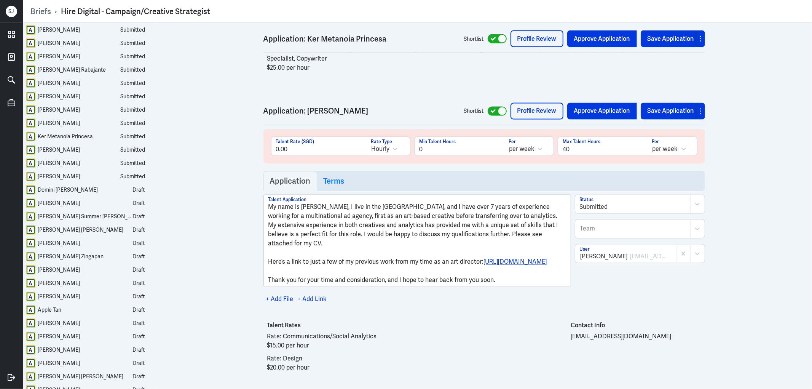
scroll to position [8412, 0]
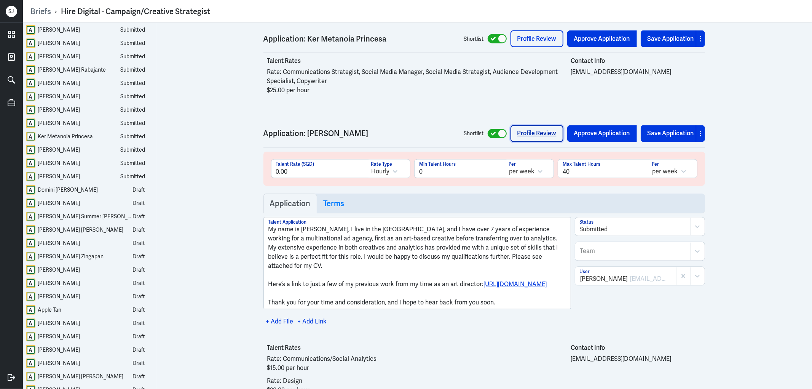
click at [531, 125] on link "Profile Review" at bounding box center [536, 133] width 53 height 17
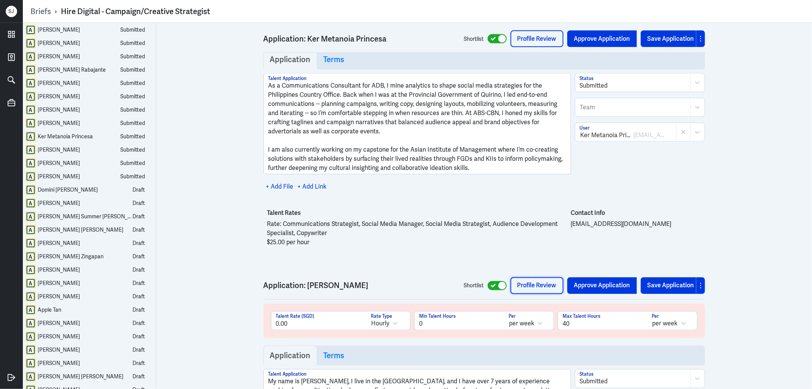
scroll to position [8200, 0]
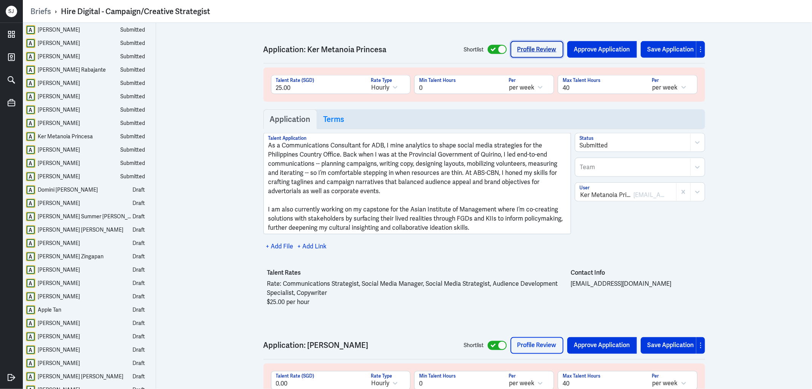
click at [535, 41] on link "Profile Review" at bounding box center [536, 49] width 53 height 17
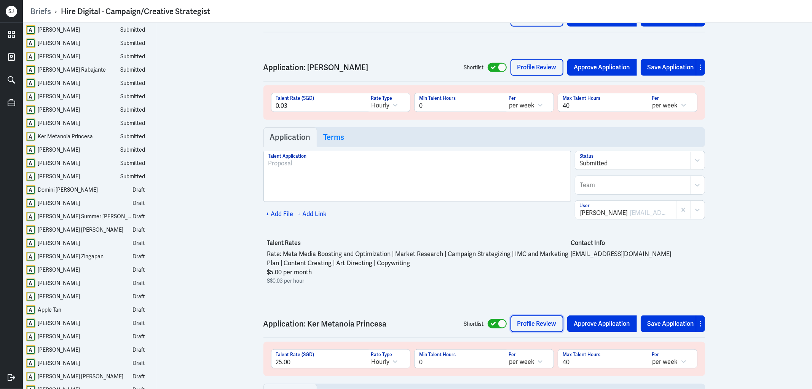
scroll to position [7904, 0]
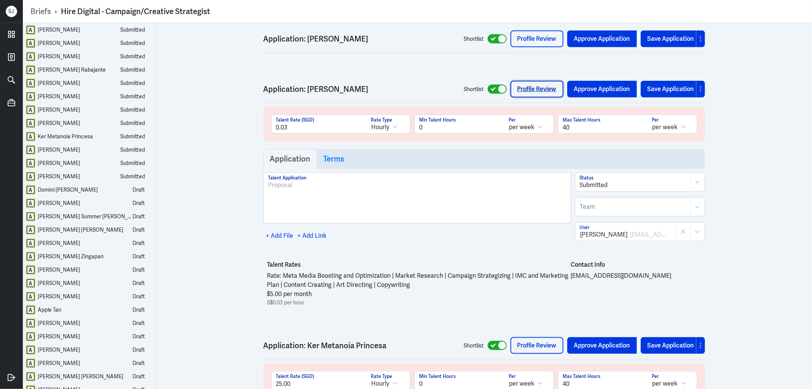
click at [520, 81] on link "Profile Review" at bounding box center [536, 89] width 53 height 17
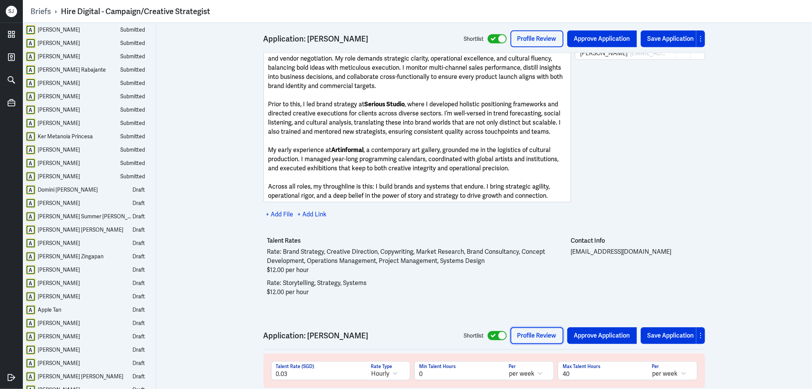
scroll to position [7608, 0]
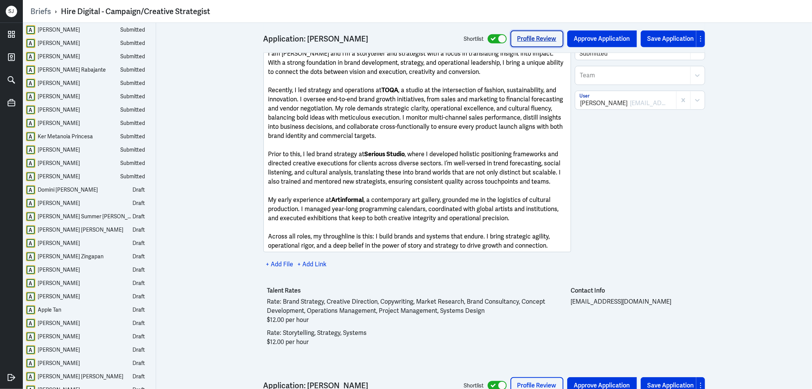
click at [526, 35] on link "Profile Review" at bounding box center [536, 38] width 53 height 17
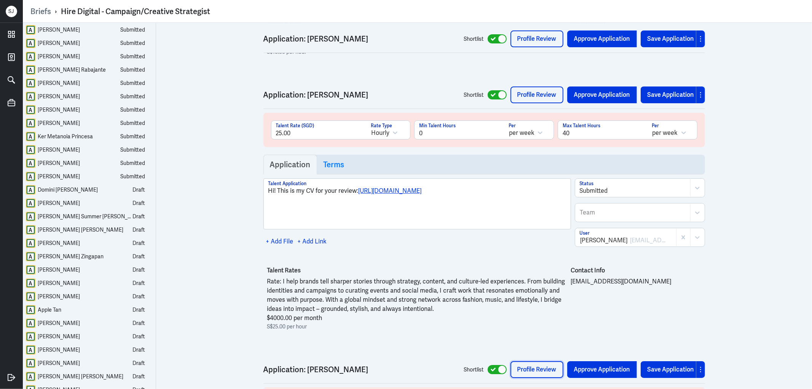
scroll to position [7185, 0]
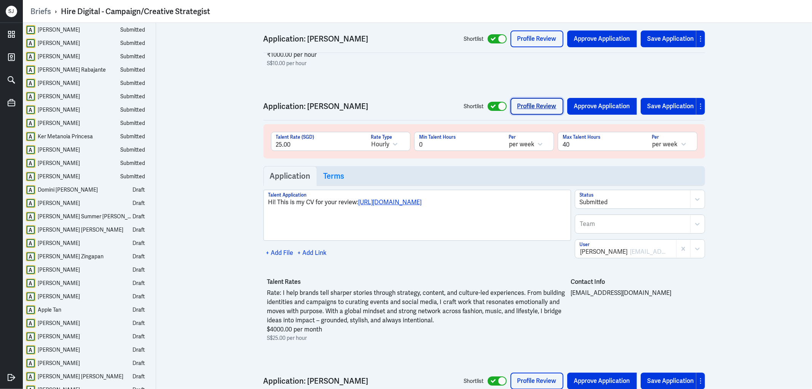
click at [540, 98] on link "Profile Review" at bounding box center [536, 106] width 53 height 17
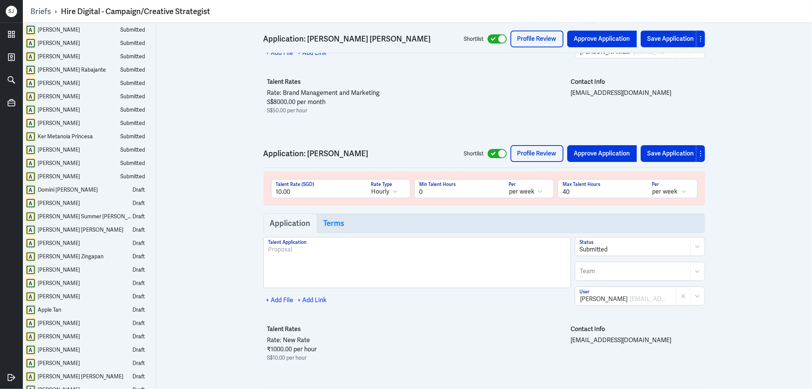
scroll to position [6889, 0]
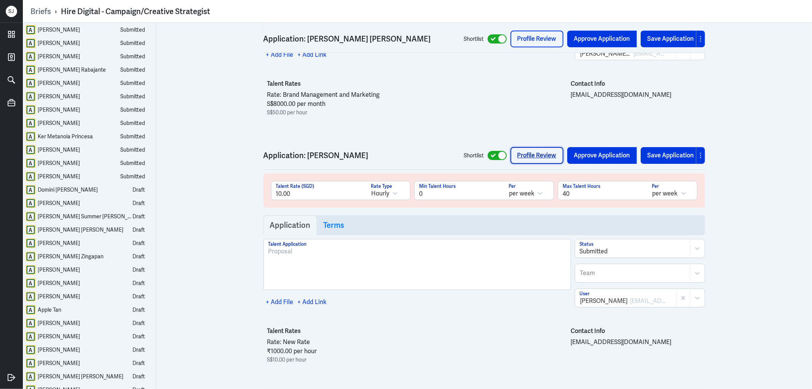
click at [522, 147] on link "Profile Review" at bounding box center [536, 155] width 53 height 17
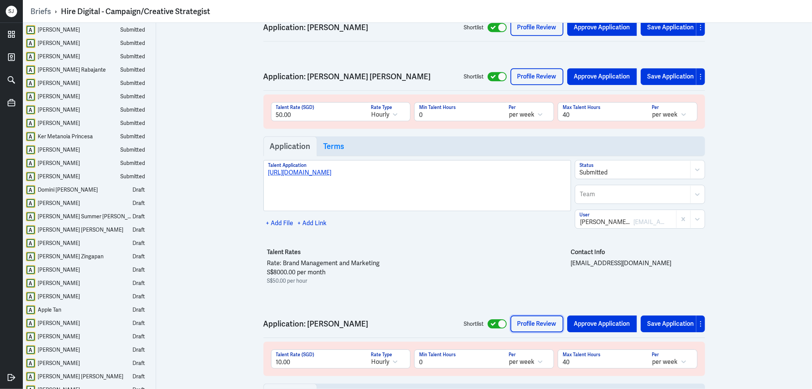
scroll to position [6720, 0]
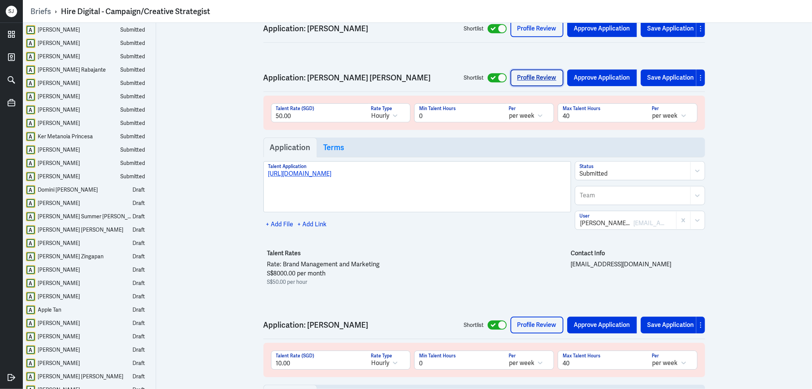
click at [533, 69] on link "Profile Review" at bounding box center [536, 77] width 53 height 17
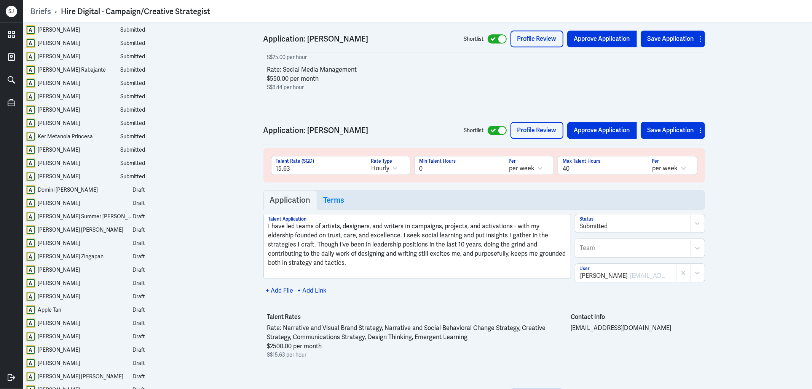
scroll to position [6339, 0]
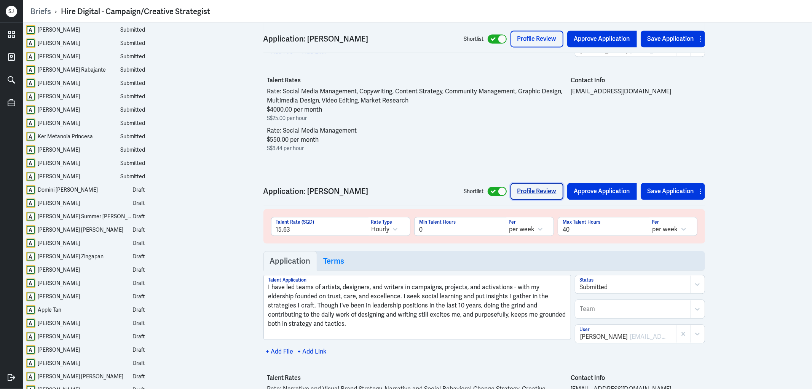
click at [534, 183] on link "Profile Review" at bounding box center [536, 191] width 53 height 17
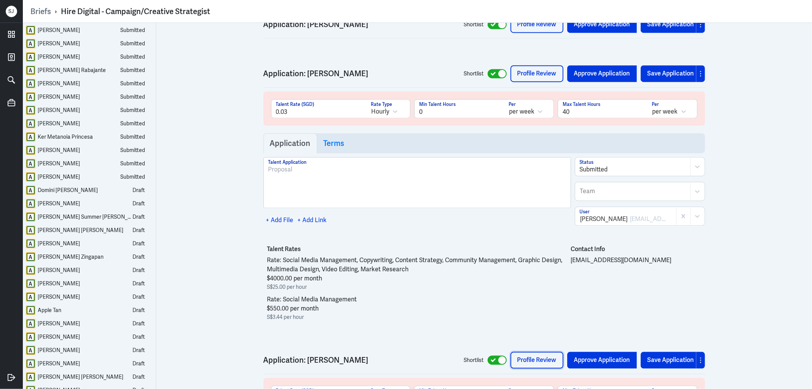
scroll to position [6170, 0]
click at [532, 65] on link "Profile Review" at bounding box center [536, 73] width 53 height 17
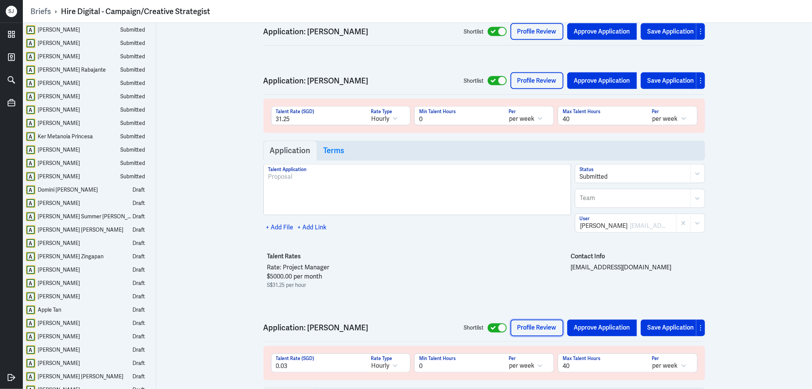
scroll to position [5874, 0]
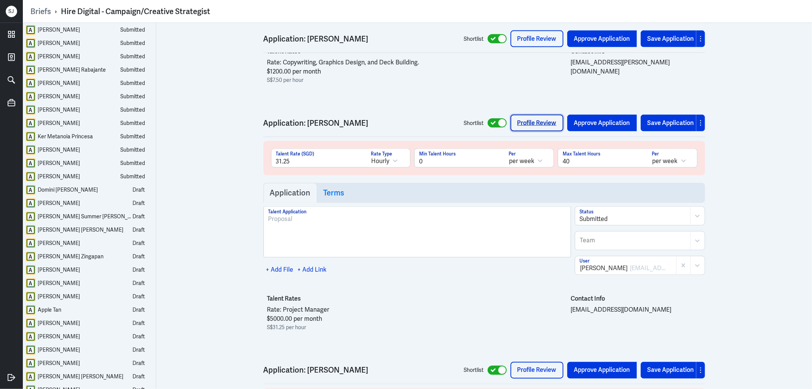
click at [533, 115] on link "Profile Review" at bounding box center [536, 123] width 53 height 17
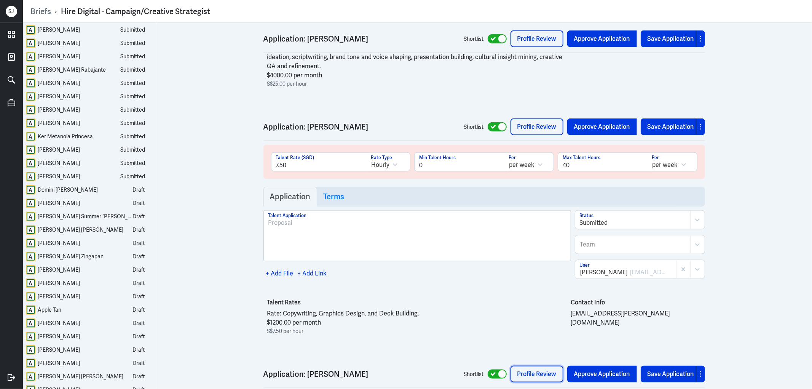
scroll to position [5621, 0]
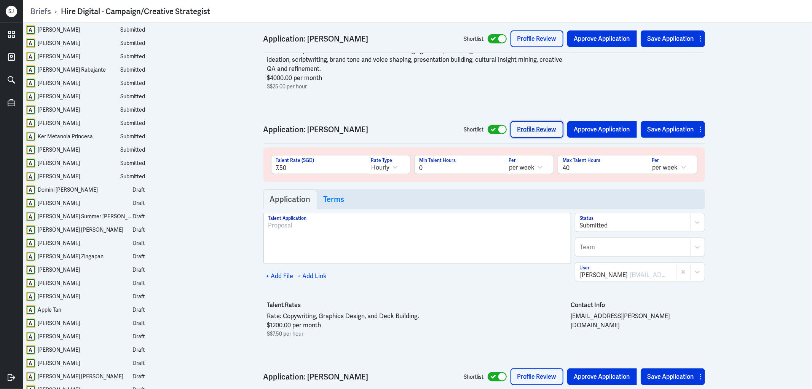
click at [539, 121] on link "Profile Review" at bounding box center [536, 129] width 53 height 17
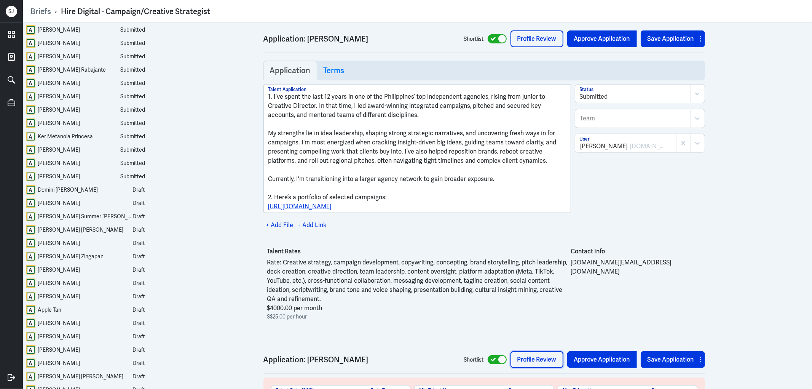
scroll to position [5367, 0]
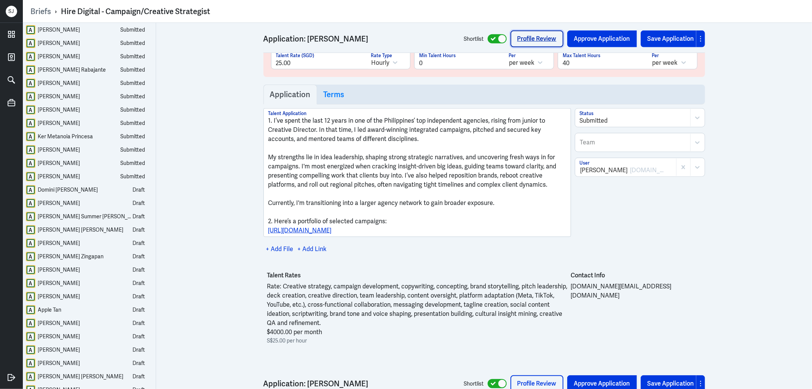
click at [546, 32] on link "Profile Review" at bounding box center [536, 38] width 53 height 17
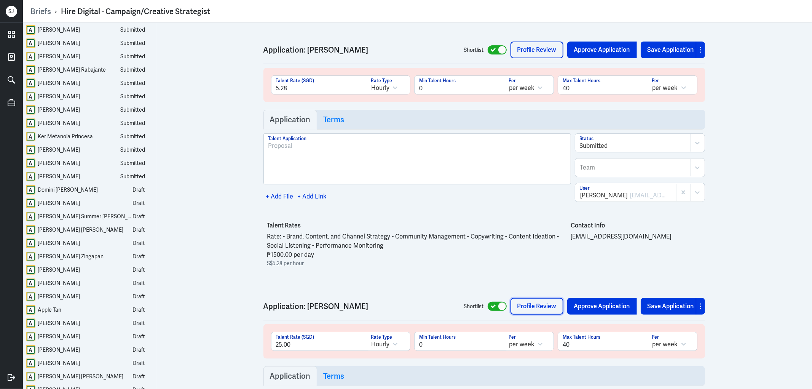
scroll to position [5071, 0]
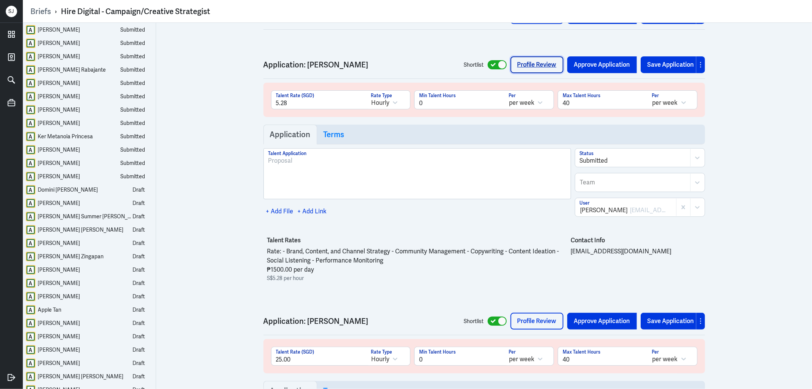
click at [539, 56] on link "Profile Review" at bounding box center [536, 64] width 53 height 17
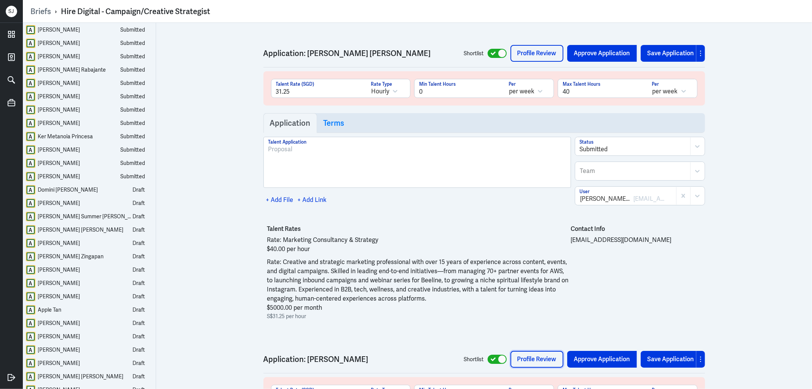
scroll to position [4775, 0]
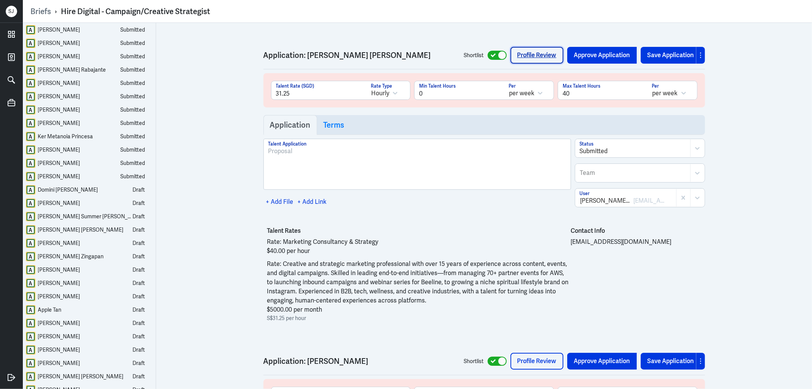
click at [526, 47] on link "Profile Review" at bounding box center [536, 55] width 53 height 17
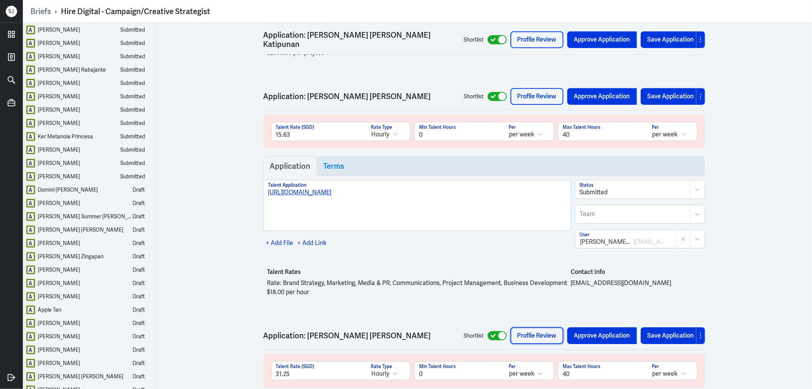
scroll to position [4479, 0]
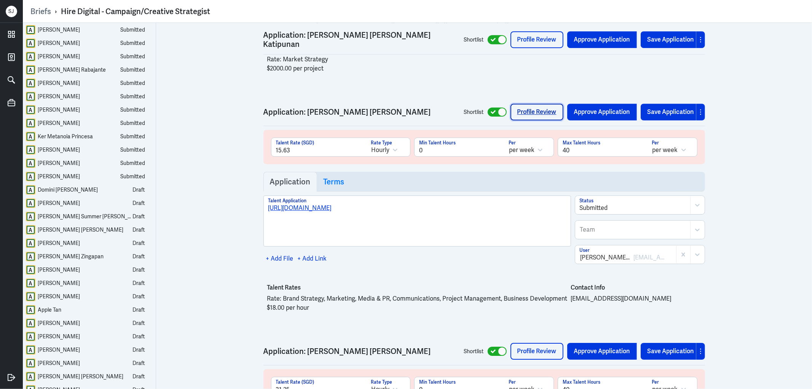
click at [537, 104] on link "Profile Review" at bounding box center [536, 112] width 53 height 17
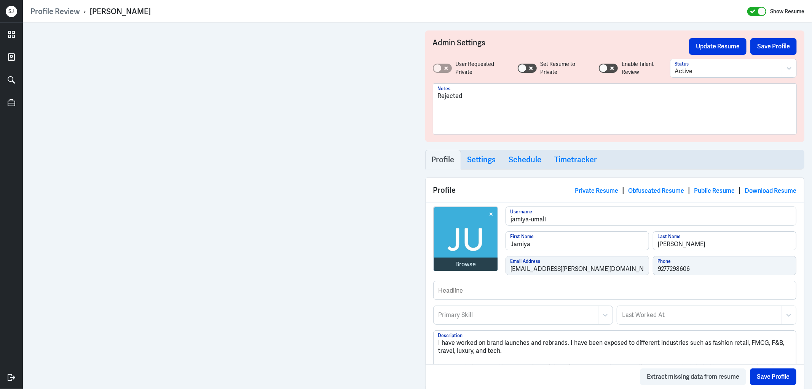
scroll to position [575, 0]
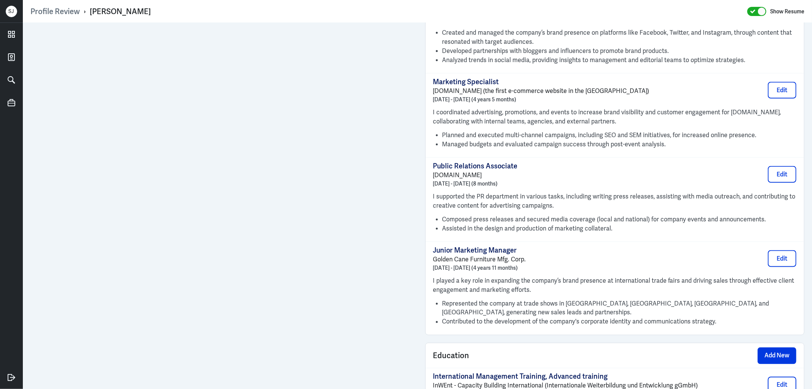
scroll to position [453, 0]
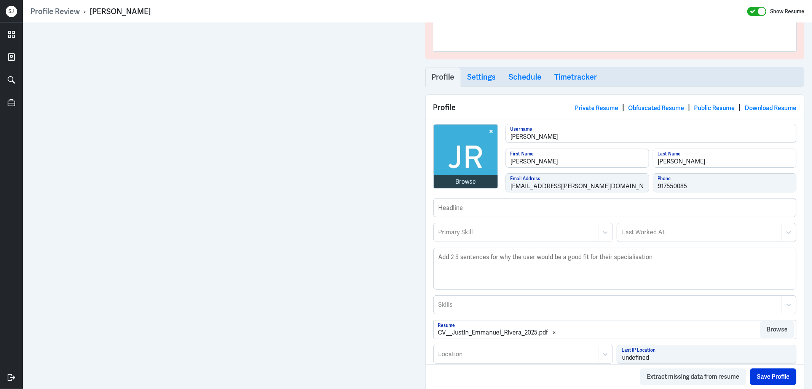
scroll to position [127, 0]
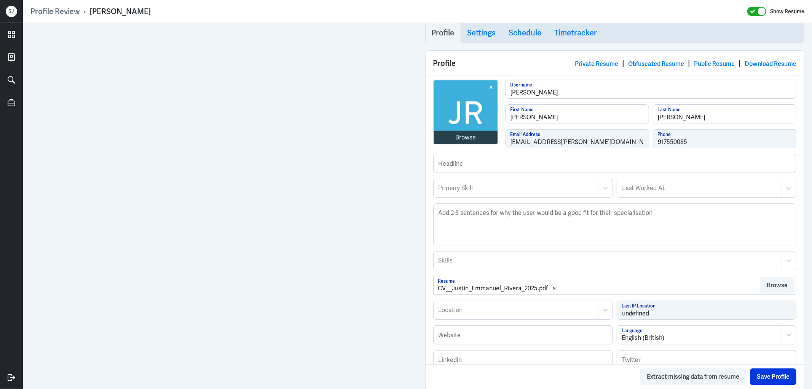
click at [133, 10] on div "Justin Emmanuel Rivera" at bounding box center [120, 11] width 61 height 10
copy div "Justin Emmanuel Rivera"
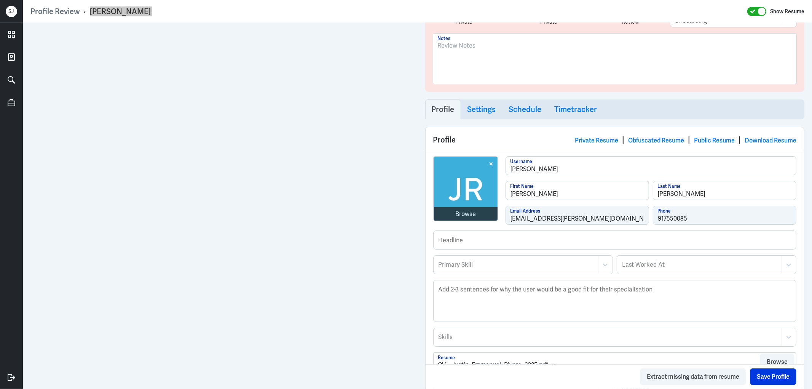
scroll to position [0, 0]
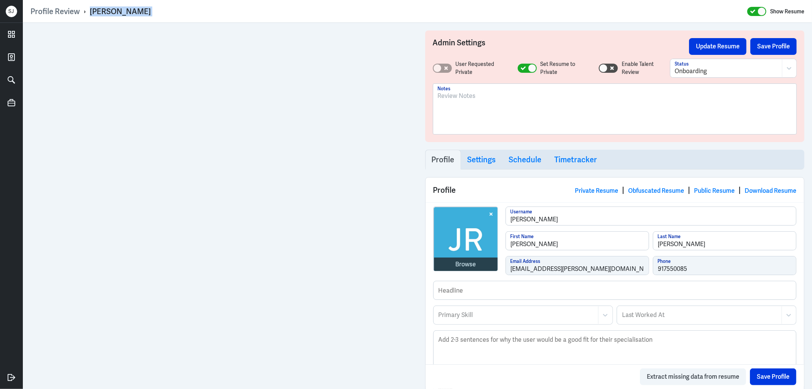
click at [460, 101] on div at bounding box center [615, 111] width 354 height 41
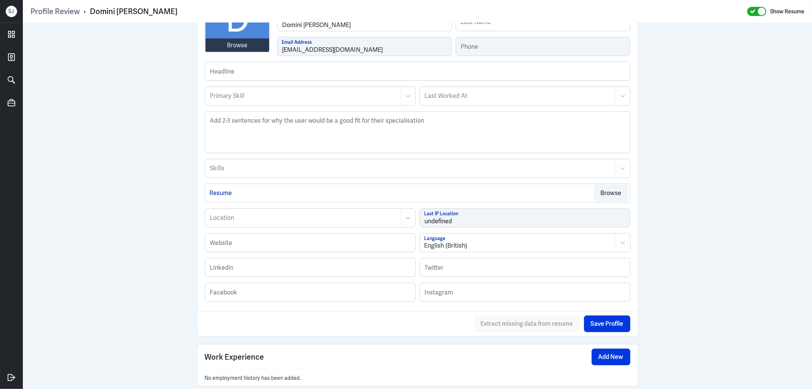
scroll to position [296, 0]
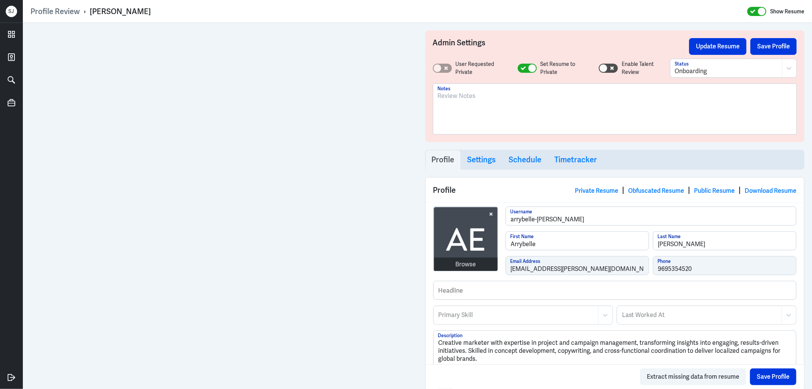
click at [127, 11] on div "[PERSON_NAME]" at bounding box center [120, 11] width 61 height 10
click at [127, 11] on div "Arrybelle Enriquez" at bounding box center [120, 11] width 61 height 10
copy div "Arrybelle Enriquez"
click at [454, 100] on div at bounding box center [615, 111] width 354 height 41
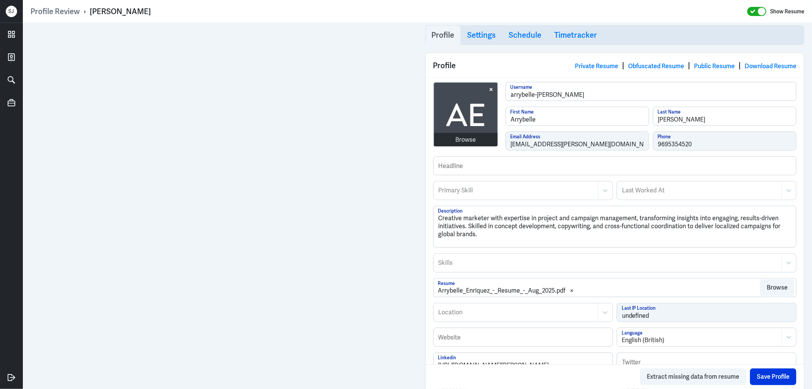
scroll to position [127, 0]
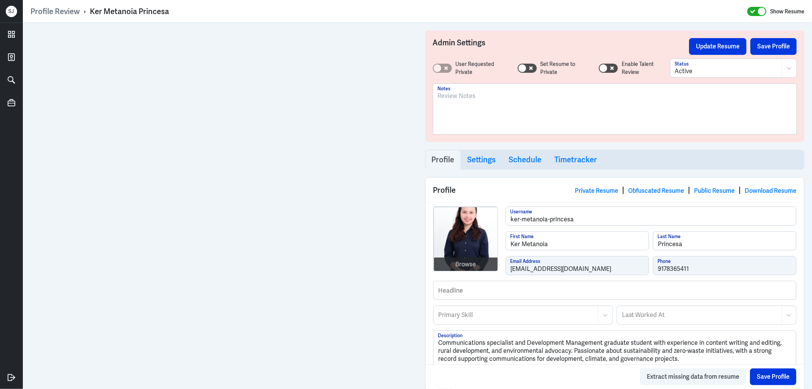
click at [480, 94] on p at bounding box center [615, 95] width 354 height 9
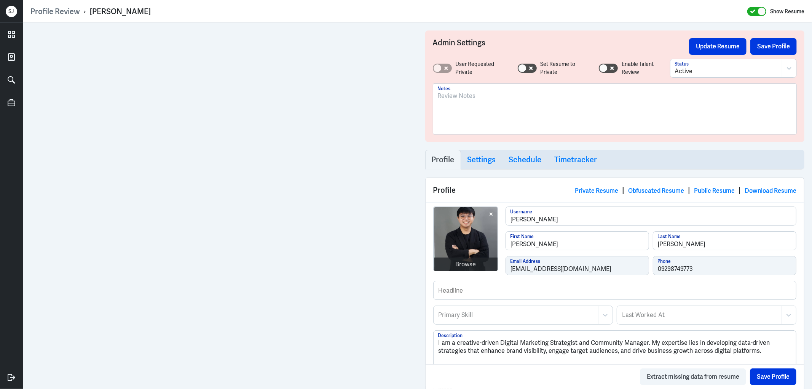
click at [144, 12] on div "James Jasper Ramos" at bounding box center [120, 11] width 61 height 10
copy div "James Jasper Ramos"
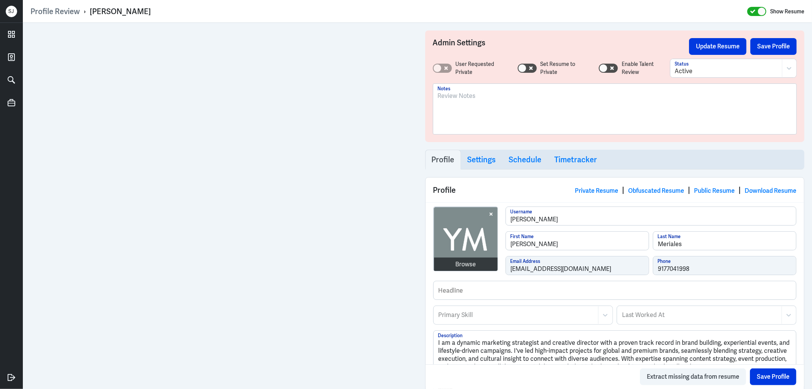
click at [146, 5] on div "Profile Review › [PERSON_NAME] Show Resume" at bounding box center [417, 11] width 774 height 15
click at [146, 5] on div "Profile Review › Yela Renee Meriales Show Resume" at bounding box center [417, 11] width 774 height 15
copy div "Yela Renee Meriales"
click at [448, 94] on p at bounding box center [615, 95] width 354 height 9
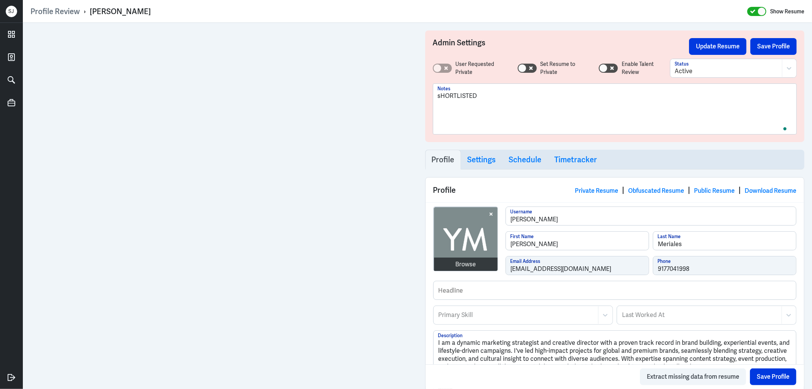
click at [451, 94] on p "sHORTLISTED" at bounding box center [615, 95] width 354 height 9
drag, startPoint x: 451, startPoint y: 94, endPoint x: 457, endPoint y: 96, distance: 5.4
click at [452, 94] on p "sHORTLISTED" at bounding box center [615, 95] width 354 height 9
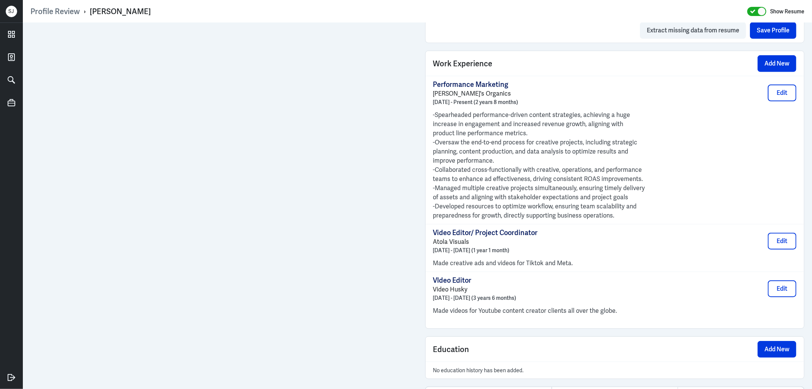
scroll to position [505, 0]
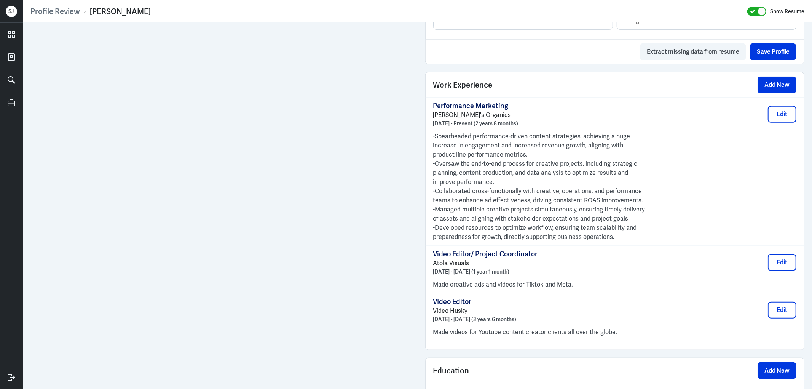
click at [122, 13] on div "[PERSON_NAME]" at bounding box center [120, 11] width 61 height 10
click at [122, 13] on div "Ace Von Calingasan" at bounding box center [120, 11] width 61 height 10
copy div "Ace Von Calingasan"
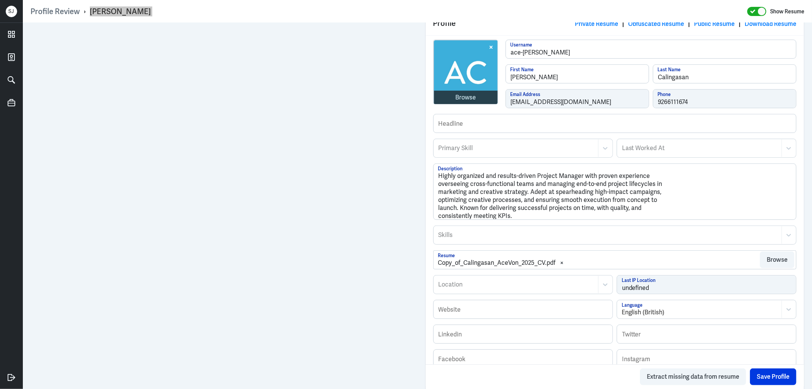
scroll to position [0, 0]
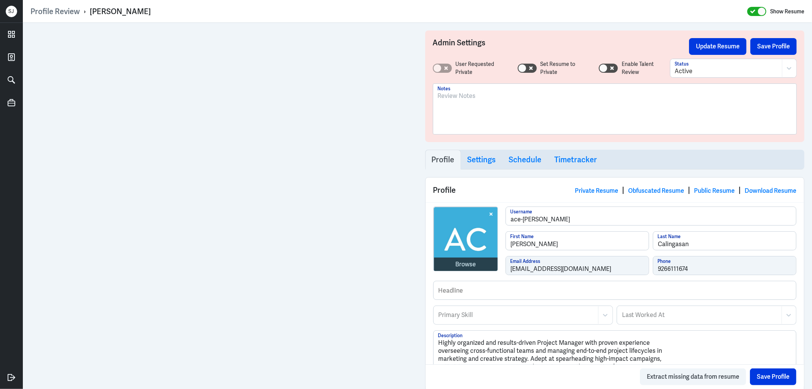
click at [481, 100] on p at bounding box center [615, 95] width 354 height 9
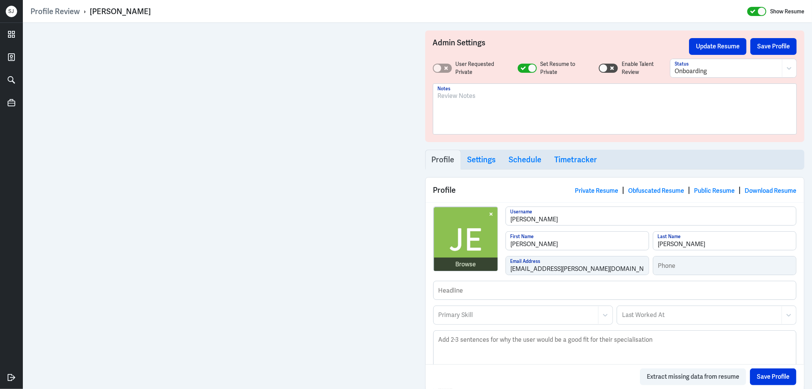
click at [473, 107] on div at bounding box center [615, 111] width 354 height 41
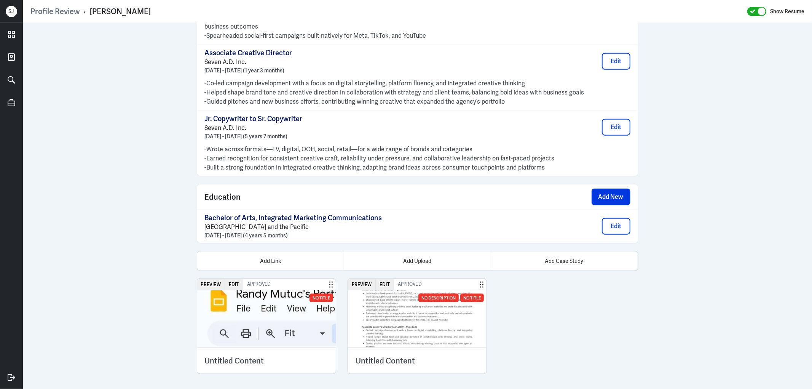
scroll to position [651, 0]
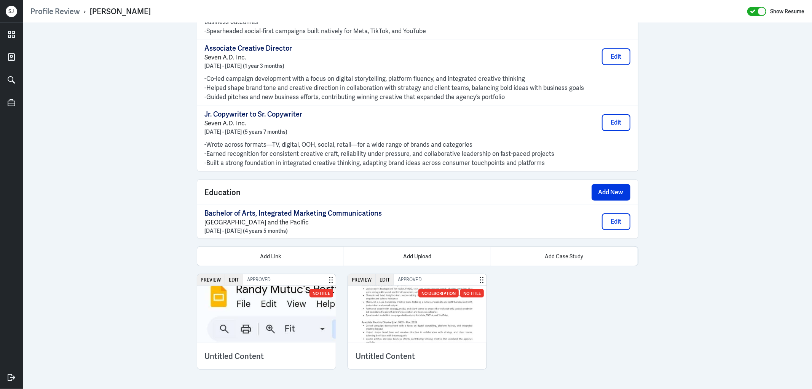
click at [419, 327] on img at bounding box center [417, 313] width 139 height 57
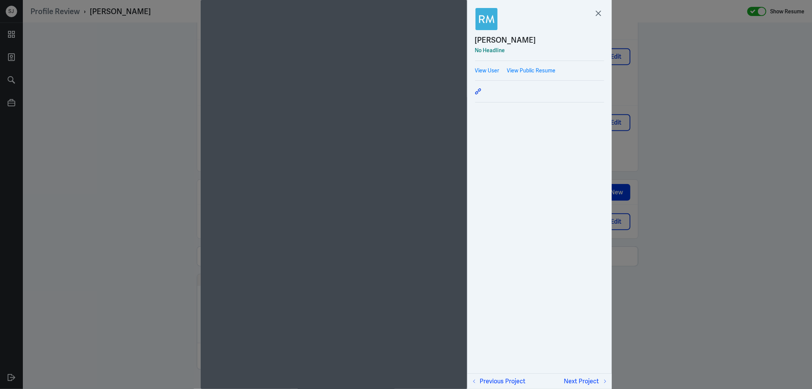
drag, startPoint x: 155, startPoint y: 231, endPoint x: 162, endPoint y: 62, distance: 168.7
click at [154, 227] on div at bounding box center [406, 194] width 812 height 389
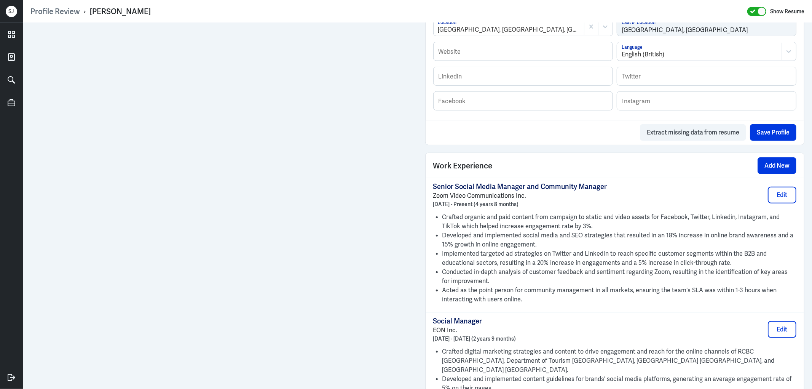
scroll to position [676, 0]
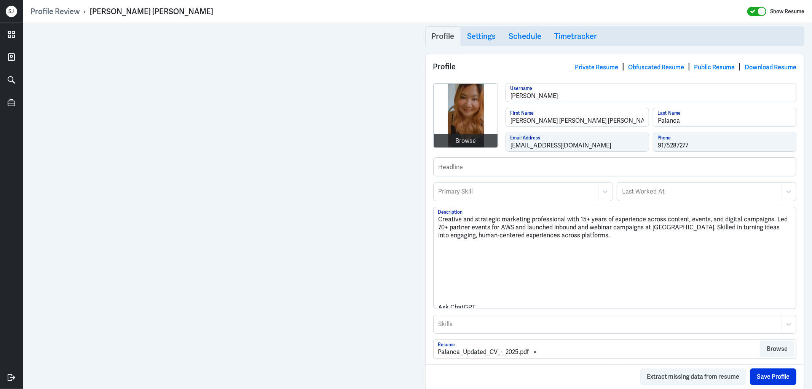
scroll to position [127, 0]
